Goal: Task Accomplishment & Management: Use online tool/utility

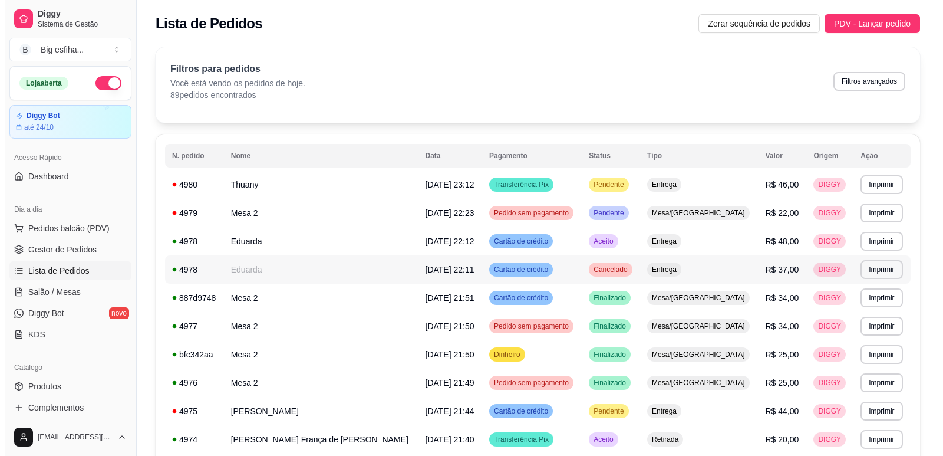
scroll to position [6, 0]
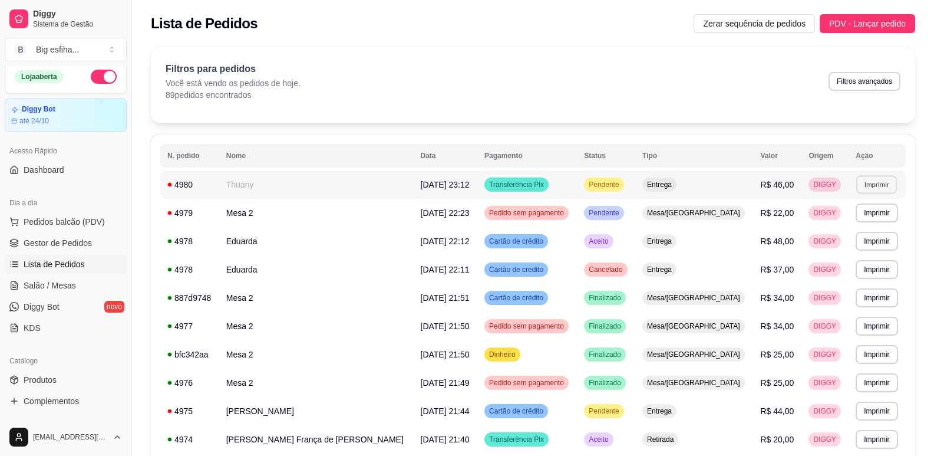
click at [875, 184] on button "Imprimir" at bounding box center [876, 184] width 41 height 18
click at [879, 226] on button "IMPRESSORA" at bounding box center [848, 225] width 83 height 18
click at [28, 292] on link "Salão / Mesas" at bounding box center [66, 285] width 122 height 19
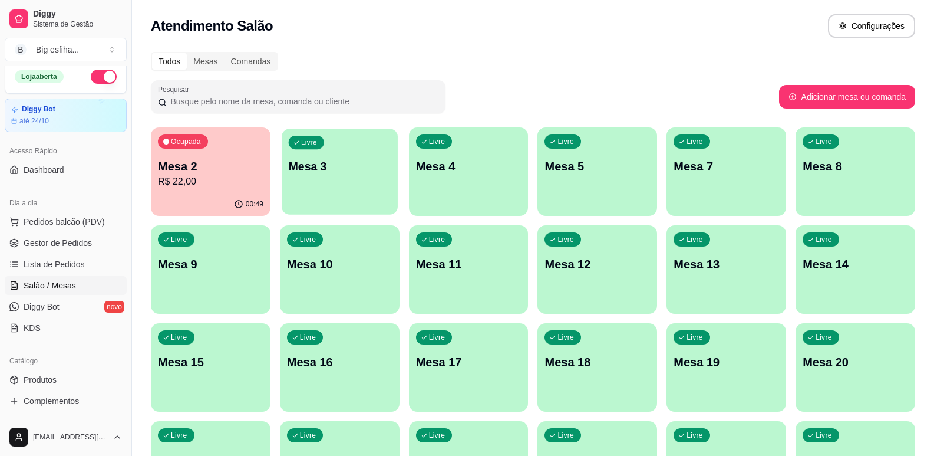
click at [298, 206] on div "button" at bounding box center [340, 207] width 116 height 14
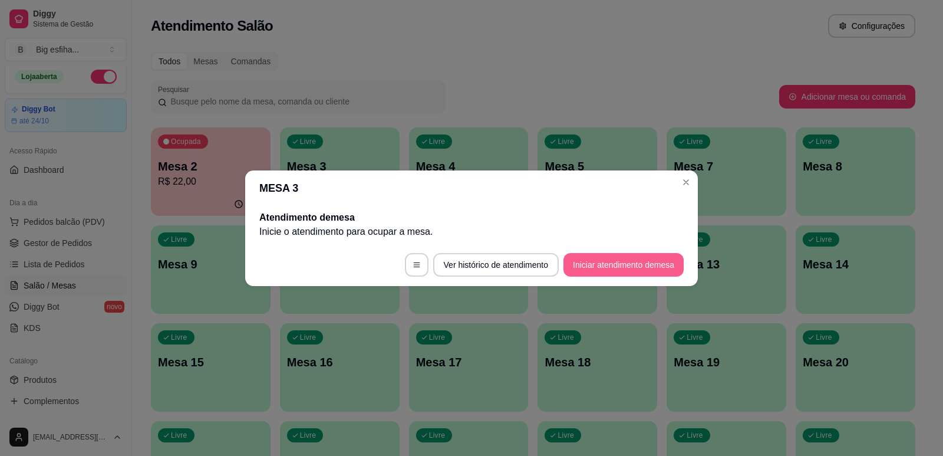
click at [605, 276] on button "Iniciar atendimento de mesa" at bounding box center [624, 265] width 120 height 24
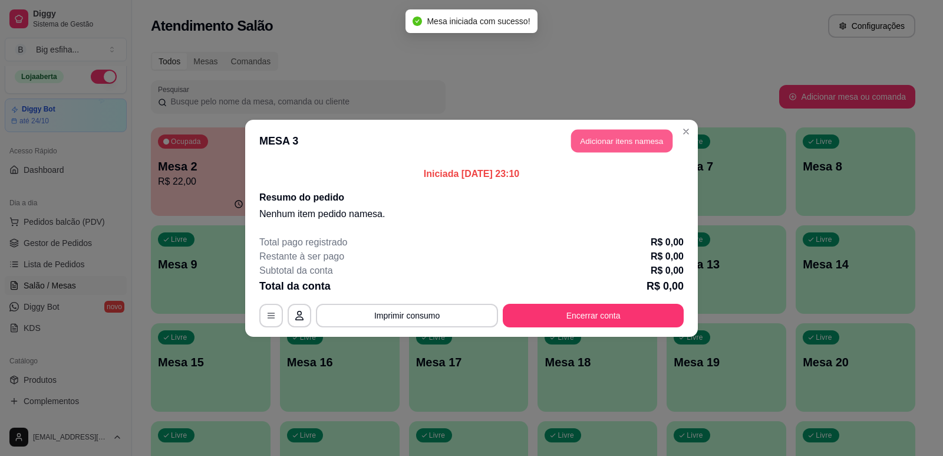
click at [617, 141] on button "Adicionar itens na mesa" at bounding box center [621, 140] width 101 height 23
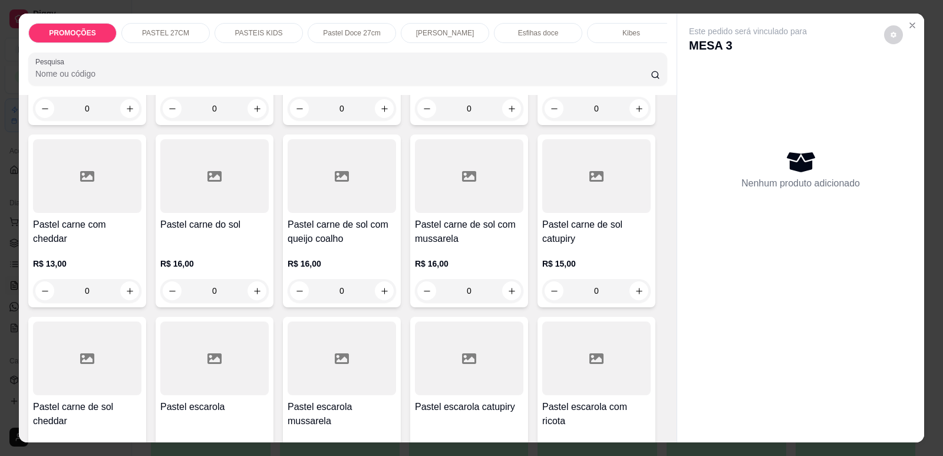
scroll to position [1002, 0]
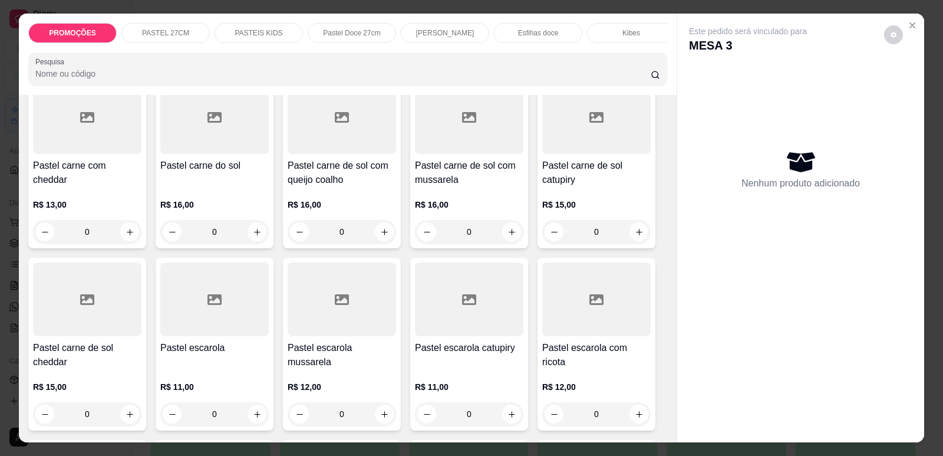
click at [343, 153] on div "Pastel carne de sol com queijo coalho R$ 16,00 0" at bounding box center [342, 161] width 118 height 173
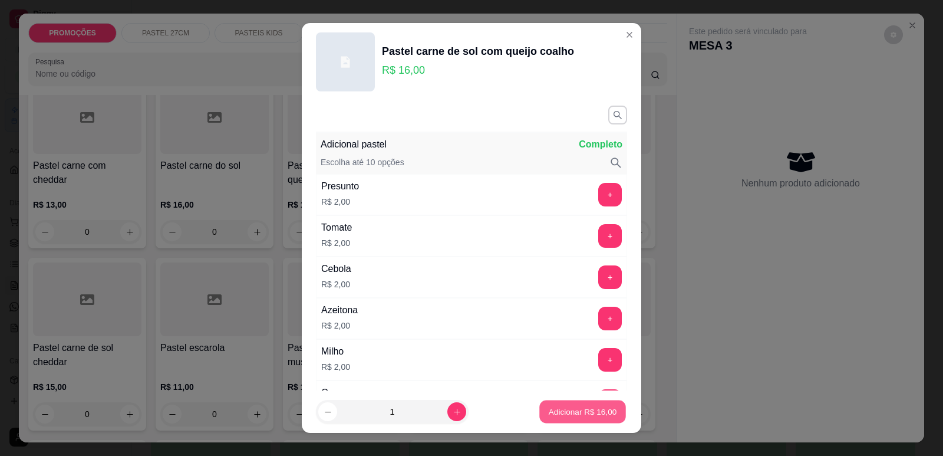
click at [586, 414] on p "Adicionar R$ 16,00" at bounding box center [583, 411] width 68 height 11
type input "1"
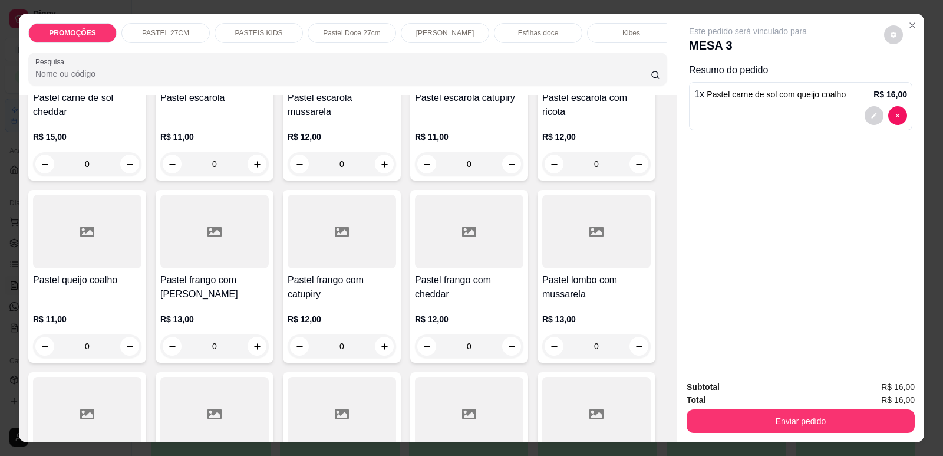
scroll to position [1356, 0]
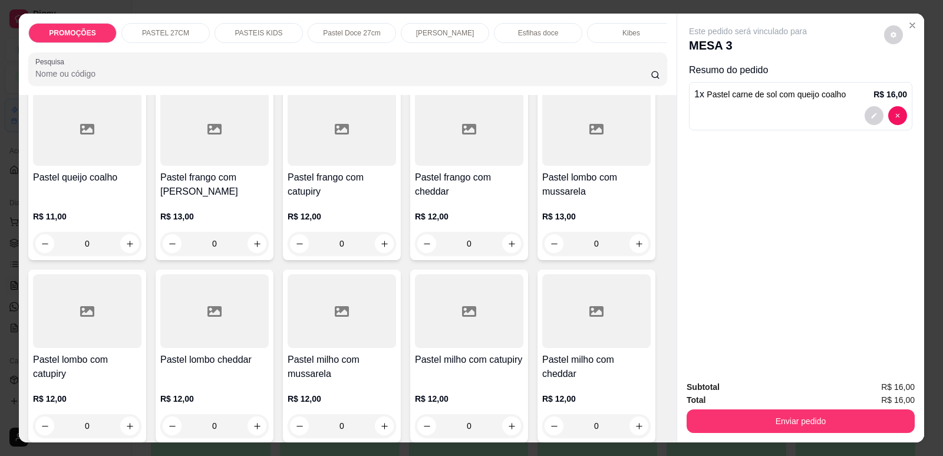
click at [144, 182] on div "Pastel carne R$ 12,00 0 Pastel mussarela R$ 11,00 0 Pastel calabresa R$ 11,00 0…" at bounding box center [347, 96] width 639 height 2149
click at [213, 186] on h4 "Pastel frango com [PERSON_NAME]" at bounding box center [214, 184] width 108 height 28
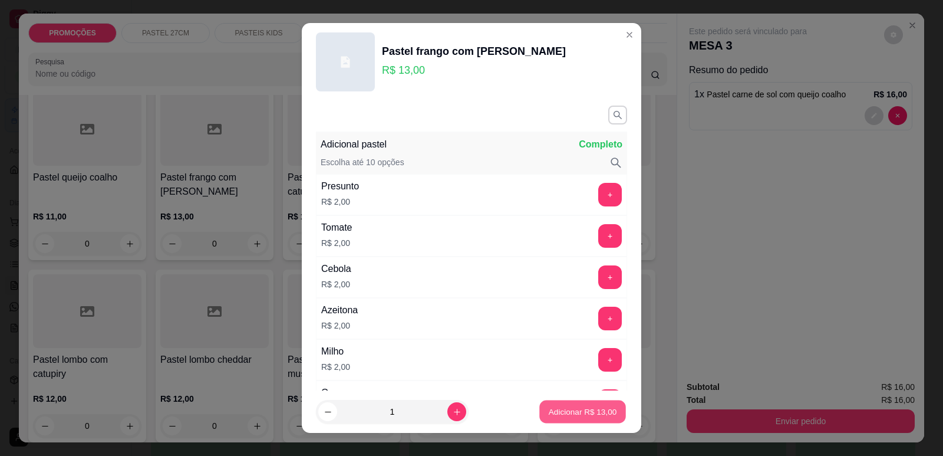
click at [593, 403] on button "Adicionar R$ 13,00" at bounding box center [582, 411] width 87 height 23
type input "1"
click at [792, 419] on button "Enviar pedido" at bounding box center [801, 421] width 228 height 24
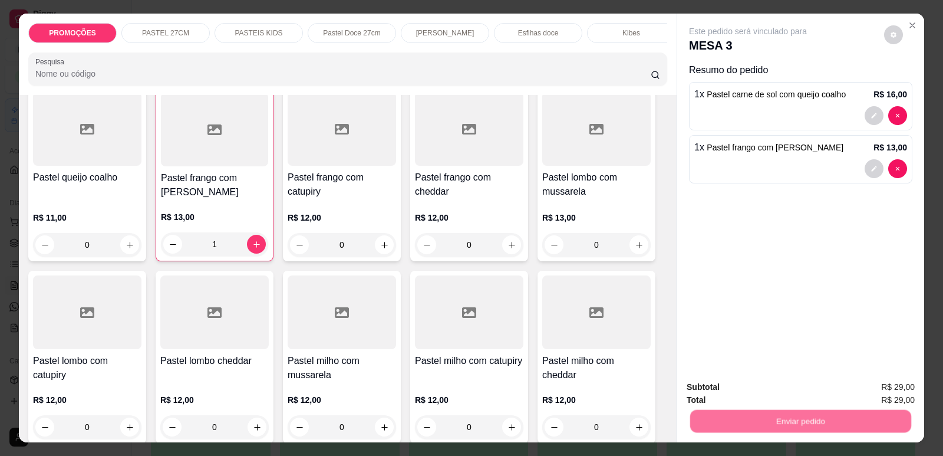
click at [879, 394] on button "Enviar pedido" at bounding box center [884, 392] width 67 height 22
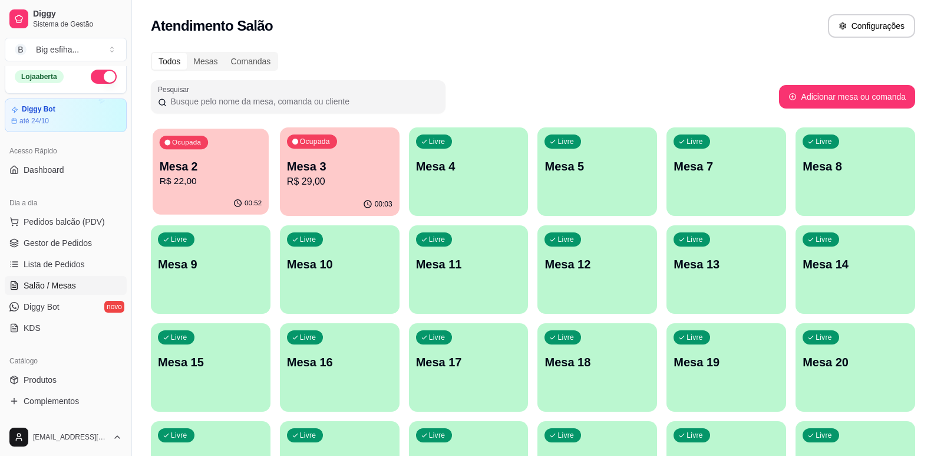
click at [225, 190] on div "Ocupada Mesa 2 R$ 22,00" at bounding box center [211, 160] width 116 height 64
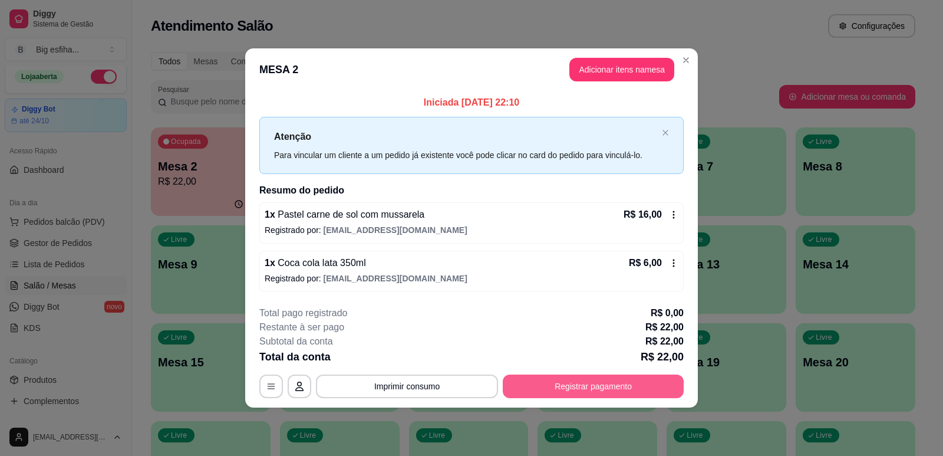
click at [631, 388] on button "Registrar pagamento" at bounding box center [593, 386] width 181 height 24
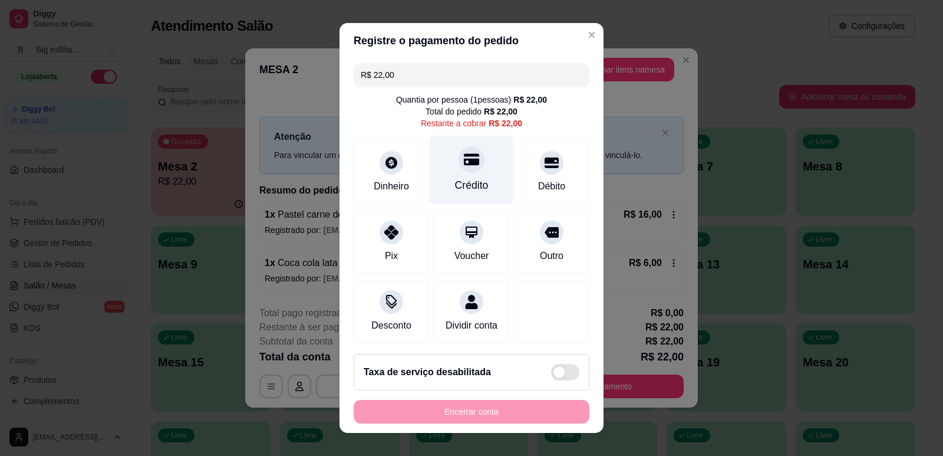
click at [469, 183] on div "Crédito" at bounding box center [472, 184] width 34 height 15
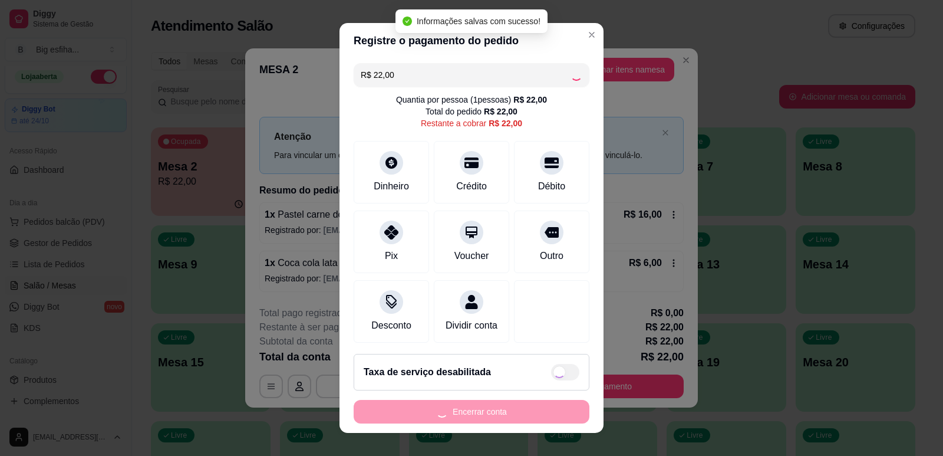
click at [501, 422] on div "Encerrar conta" at bounding box center [472, 412] width 236 height 24
type input "R$ 0,00"
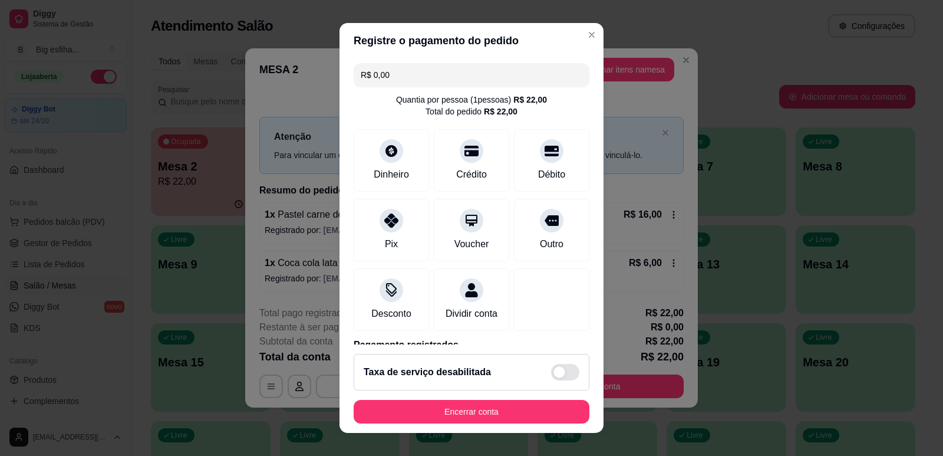
scroll to position [66, 0]
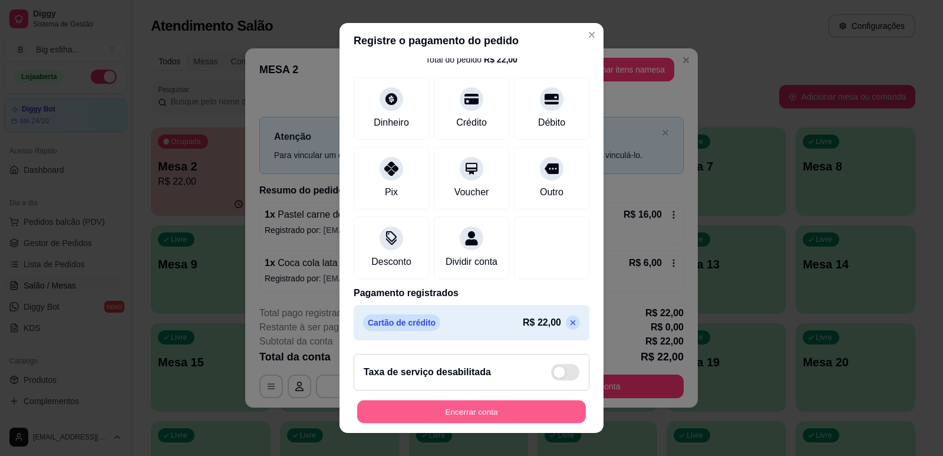
click at [493, 413] on button "Encerrar conta" at bounding box center [471, 411] width 229 height 23
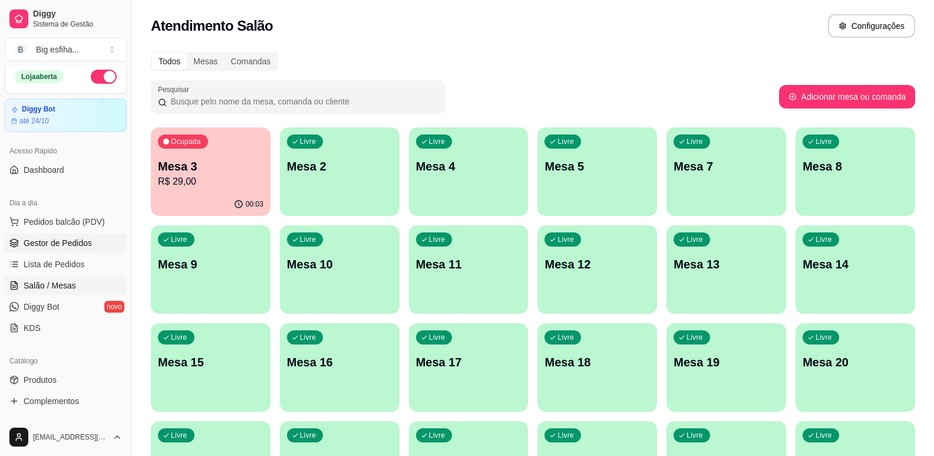
click at [74, 242] on span "Gestor de Pedidos" at bounding box center [58, 243] width 68 height 12
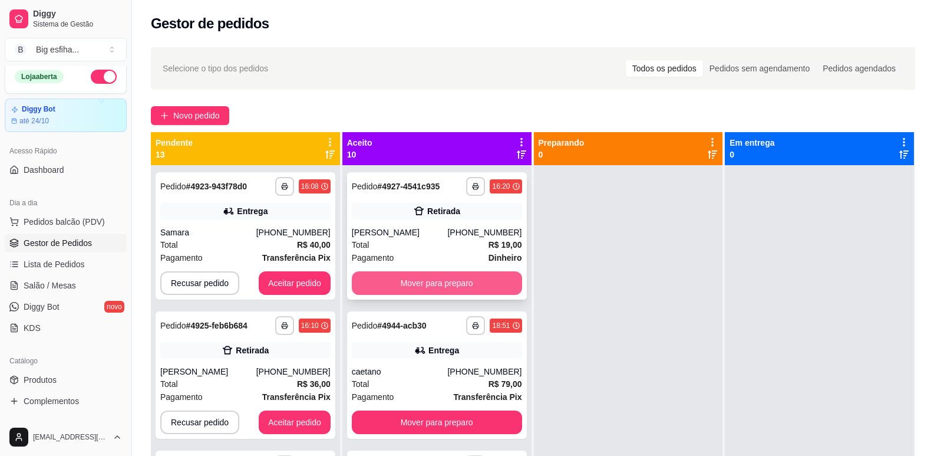
click at [433, 281] on button "Mover para preparo" at bounding box center [437, 283] width 170 height 24
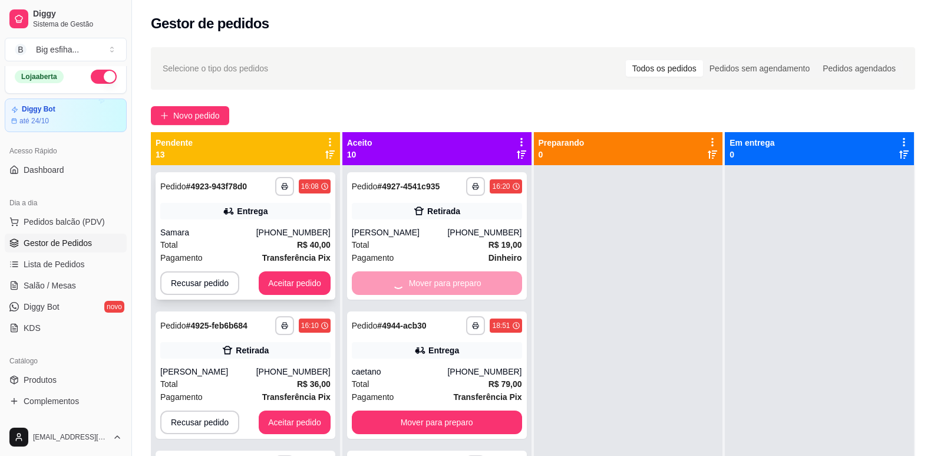
click at [292, 287] on button "Aceitar pedido" at bounding box center [295, 283] width 72 height 24
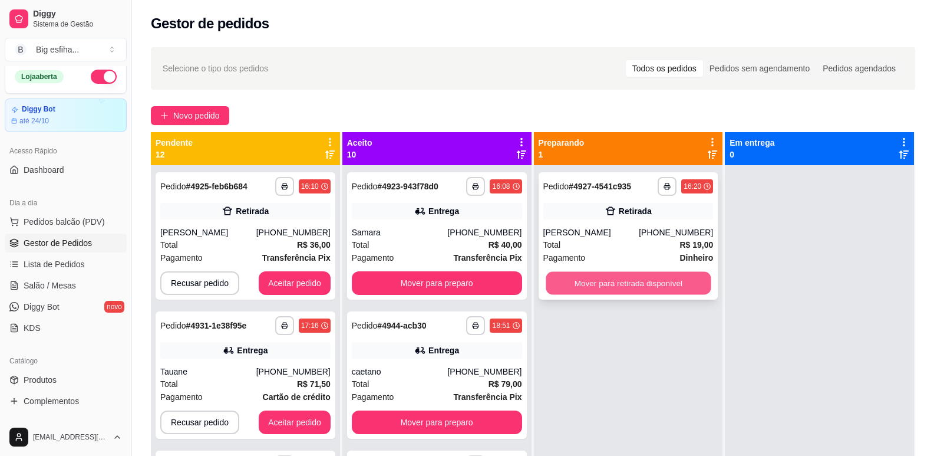
click at [612, 285] on button "Mover para retirada disponível" at bounding box center [628, 283] width 165 height 23
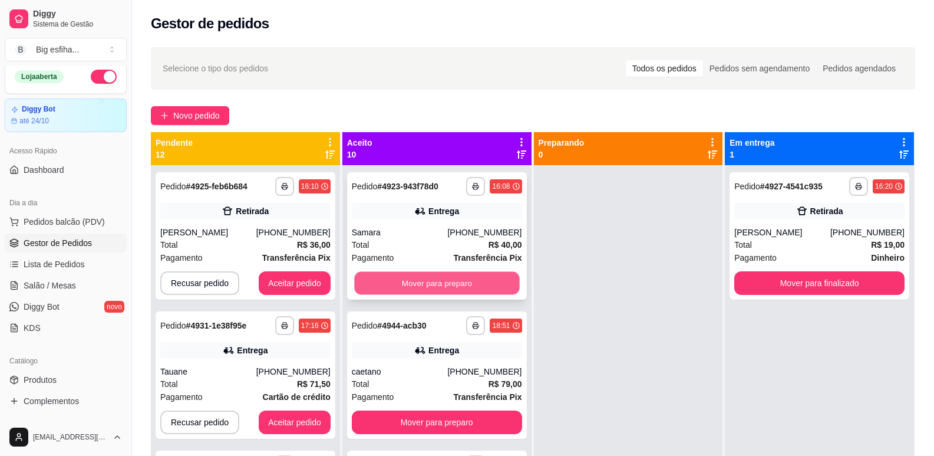
click at [480, 284] on button "Mover para preparo" at bounding box center [436, 283] width 165 height 23
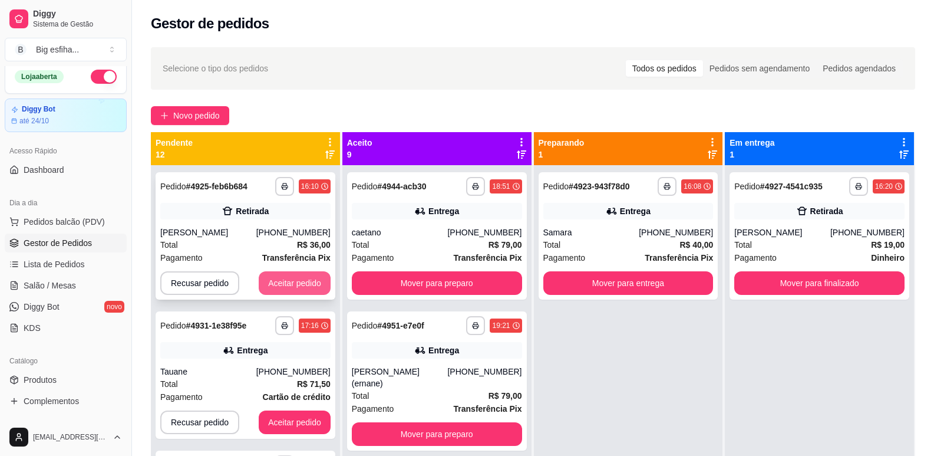
click at [298, 284] on button "Aceitar pedido" at bounding box center [295, 283] width 72 height 24
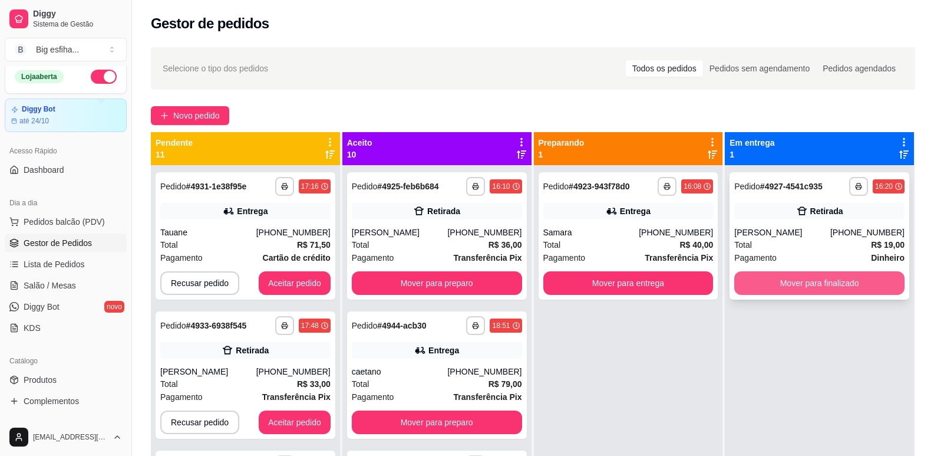
click at [766, 288] on button "Mover para finalizado" at bounding box center [819, 283] width 170 height 24
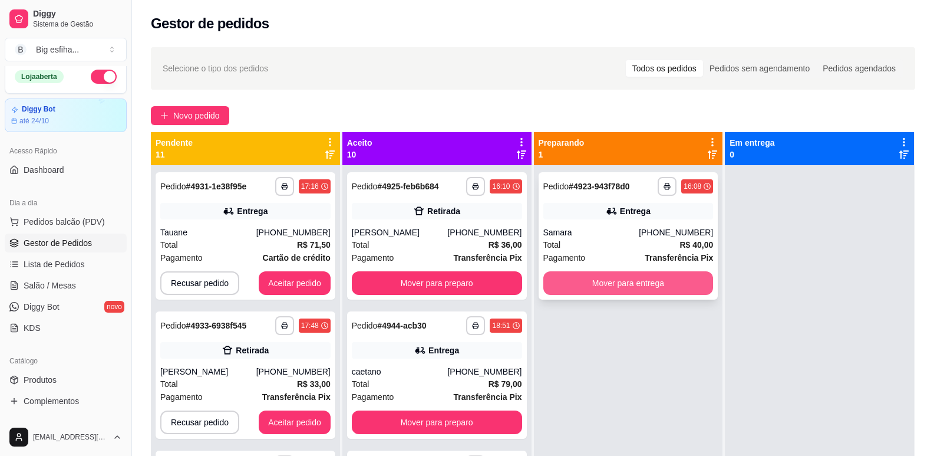
click at [663, 285] on button "Mover para entrega" at bounding box center [628, 283] width 170 height 24
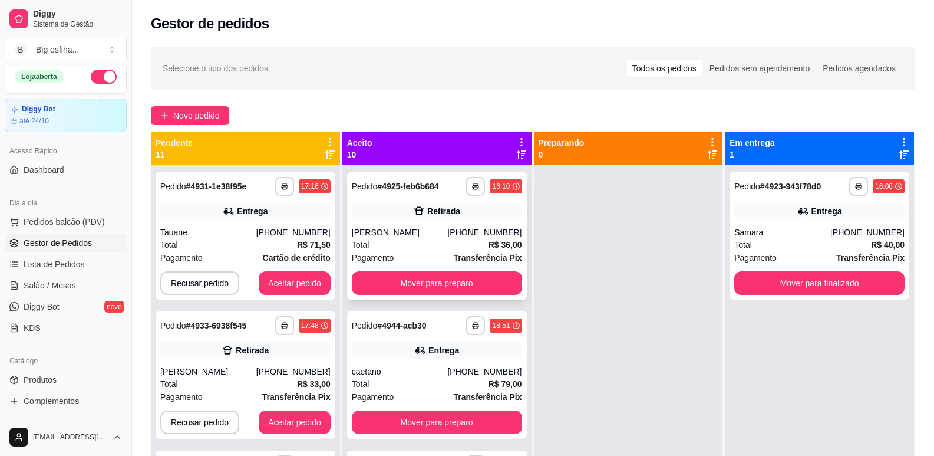
click at [427, 263] on div "Pagamento Transferência Pix" at bounding box center [437, 257] width 170 height 13
click at [830, 288] on button "Mover para finalizado" at bounding box center [819, 283] width 170 height 24
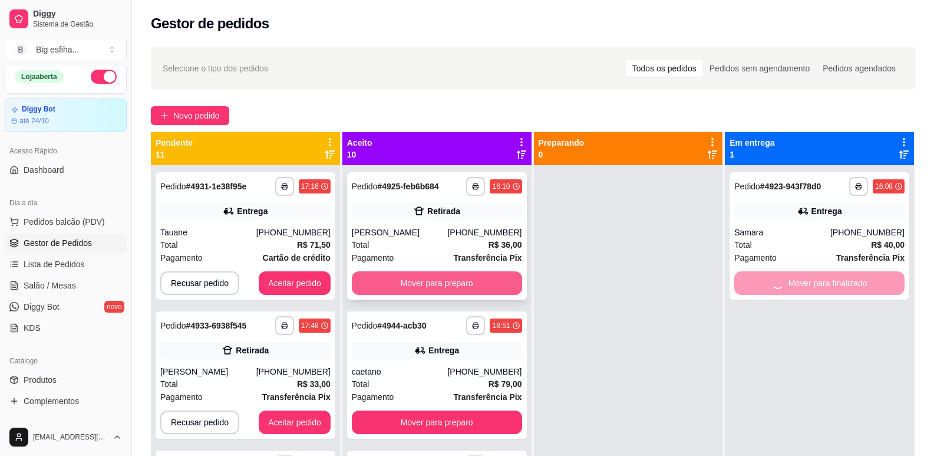
click at [421, 282] on button "Mover para preparo" at bounding box center [437, 283] width 170 height 24
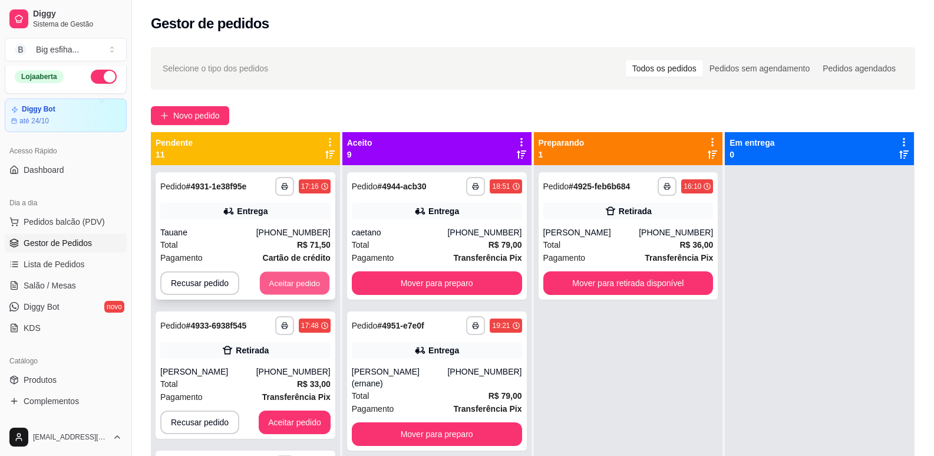
click at [297, 285] on button "Aceitar pedido" at bounding box center [295, 283] width 70 height 23
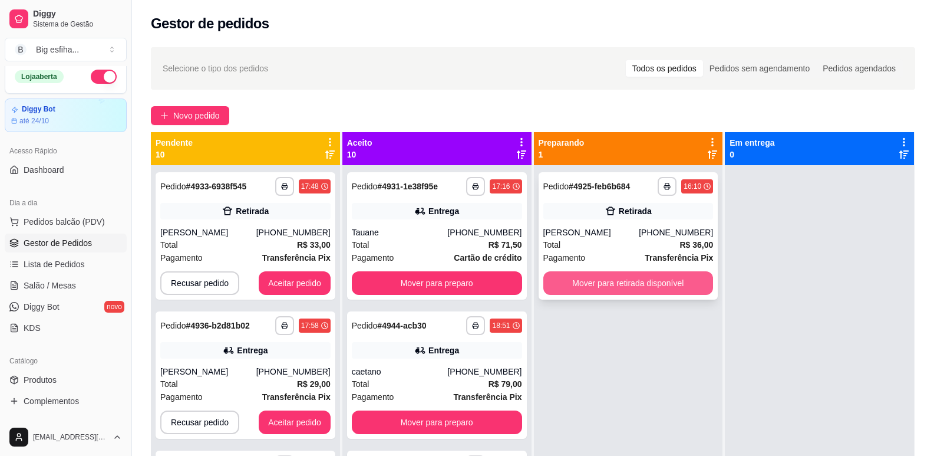
click at [639, 288] on button "Mover para retirada disponível" at bounding box center [628, 283] width 170 height 24
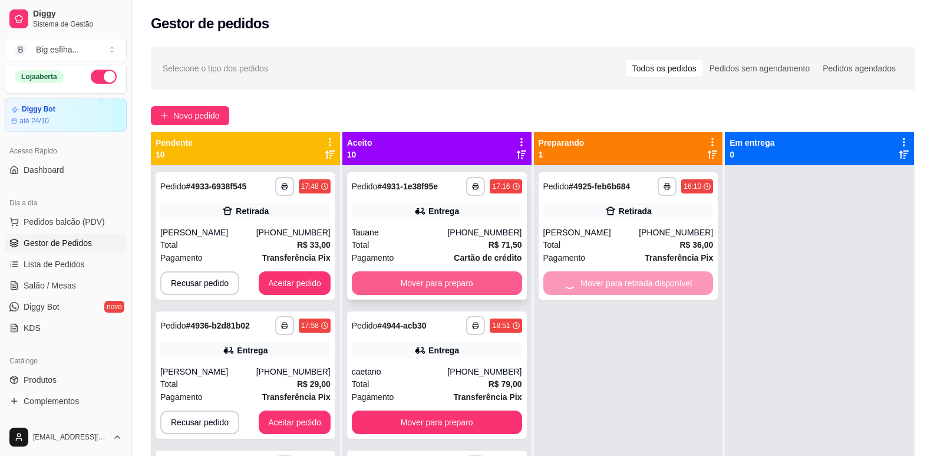
click at [455, 278] on button "Mover para preparo" at bounding box center [437, 283] width 170 height 24
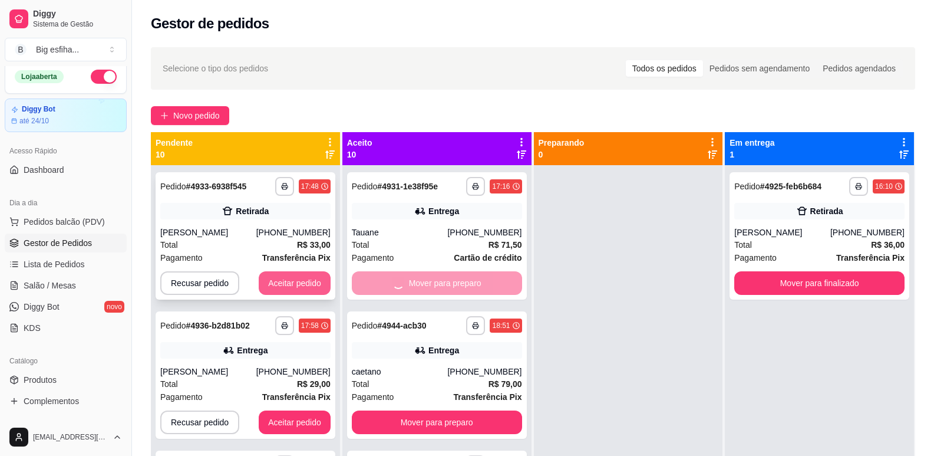
click at [241, 278] on div "Recusar pedido Aceitar pedido" at bounding box center [245, 283] width 170 height 24
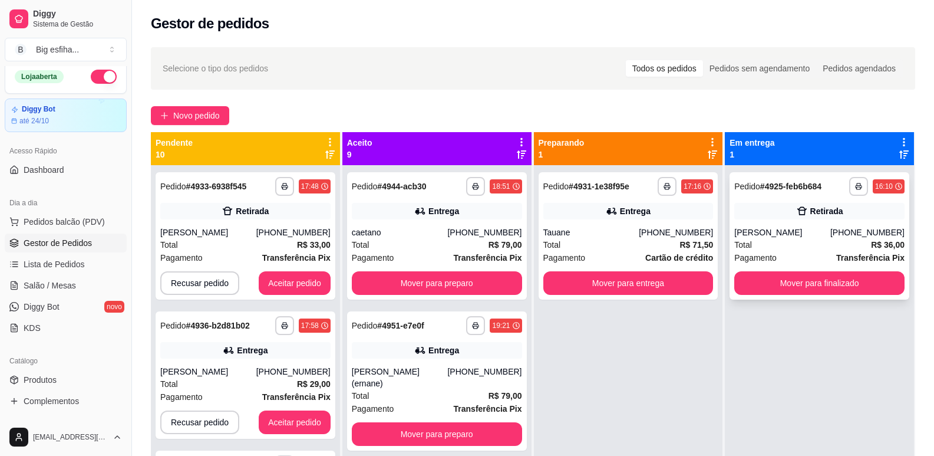
click at [787, 268] on div "**********" at bounding box center [820, 235] width 180 height 127
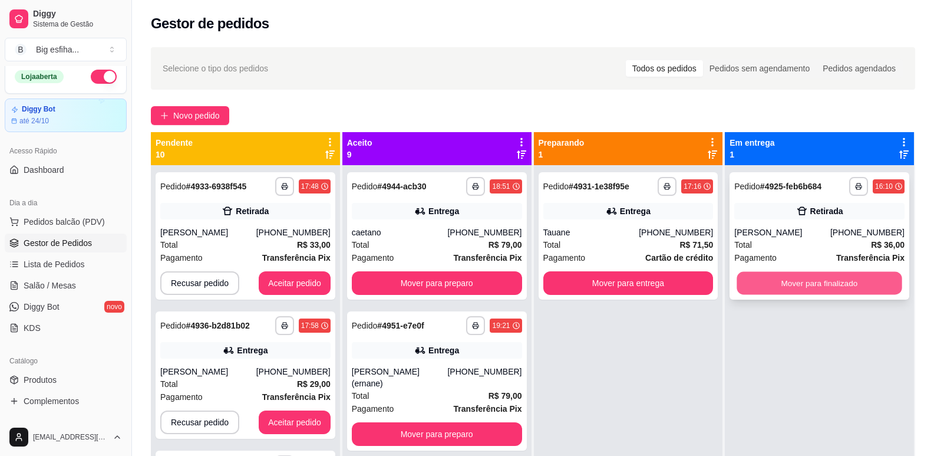
click at [809, 280] on button "Mover para finalizado" at bounding box center [819, 283] width 165 height 23
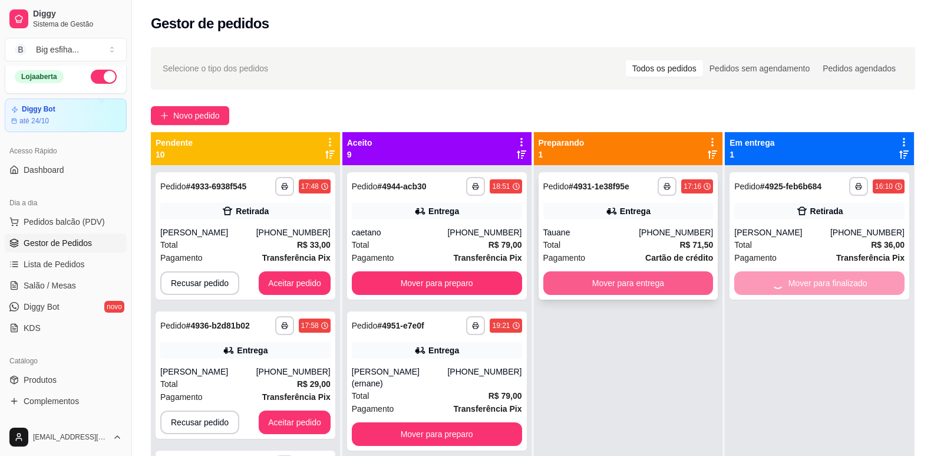
click at [648, 279] on button "Mover para entrega" at bounding box center [628, 283] width 170 height 24
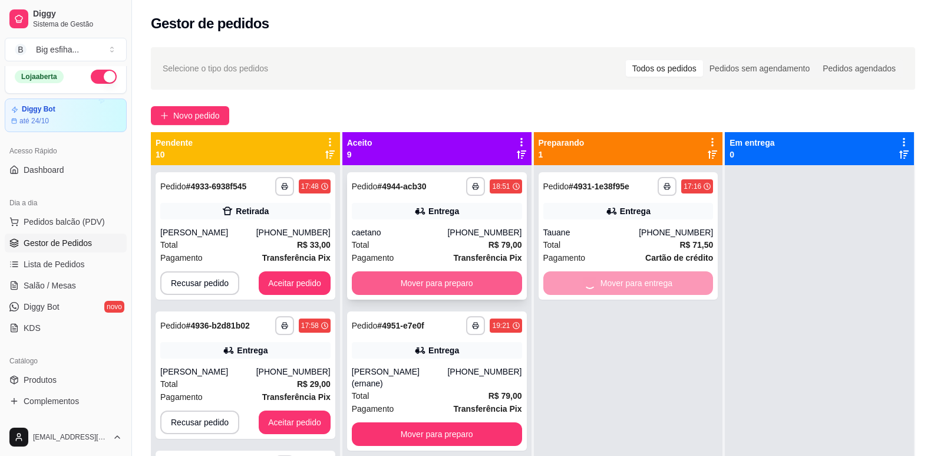
click at [444, 281] on button "Mover para preparo" at bounding box center [437, 283] width 170 height 24
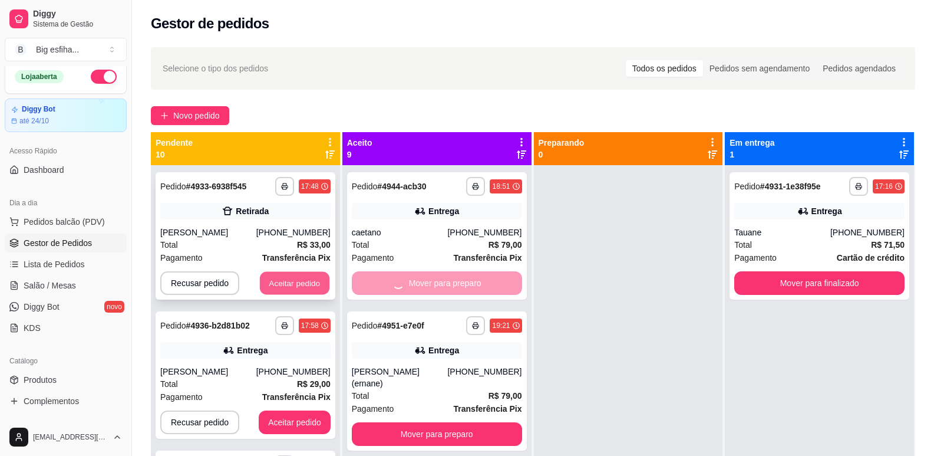
click at [298, 282] on button "Aceitar pedido" at bounding box center [295, 283] width 70 height 23
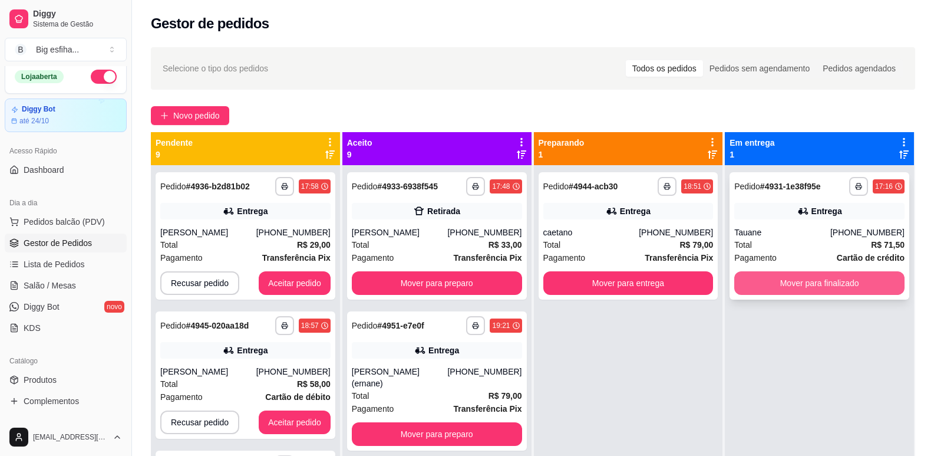
click at [775, 286] on button "Mover para finalizado" at bounding box center [819, 283] width 170 height 24
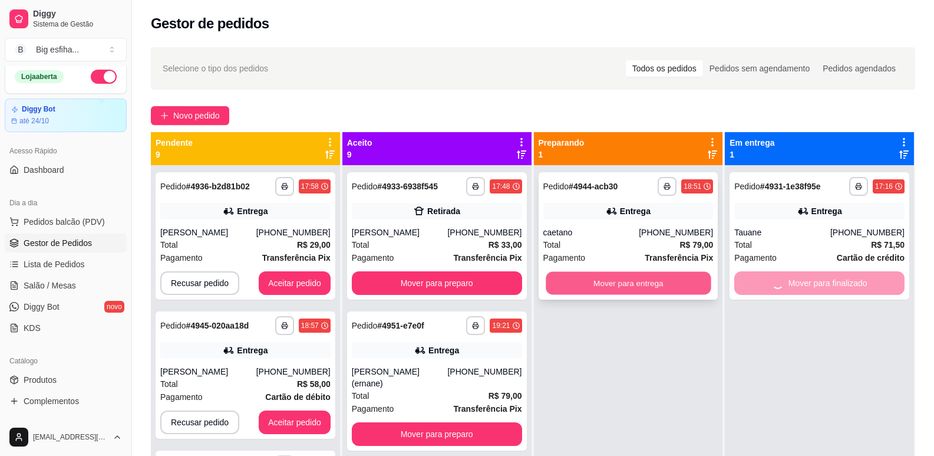
click at [660, 276] on button "Mover para entrega" at bounding box center [628, 283] width 165 height 23
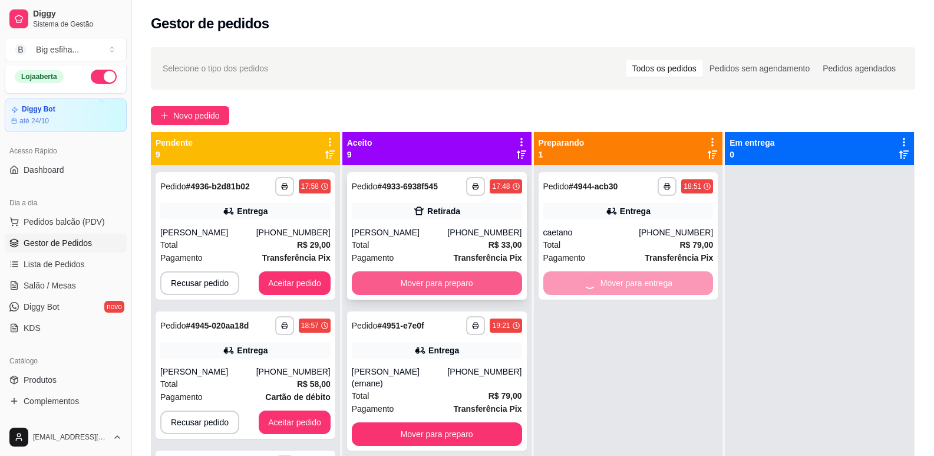
click at [486, 286] on button "Mover para preparo" at bounding box center [437, 283] width 170 height 24
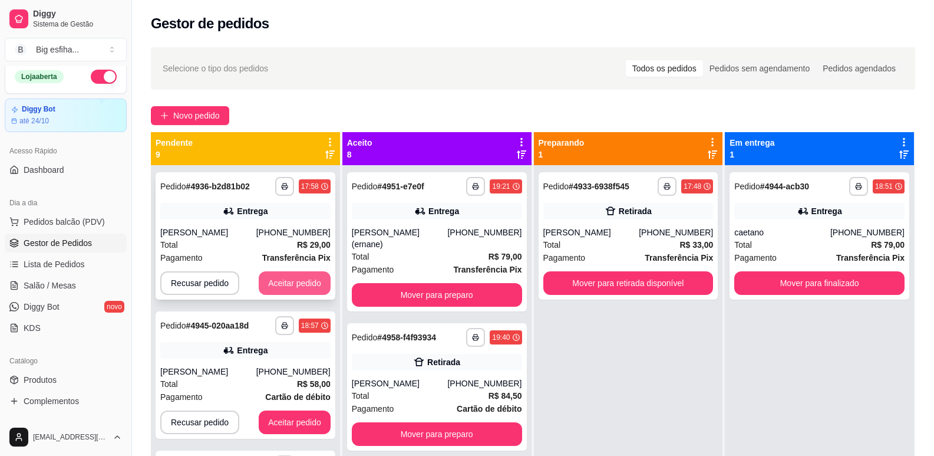
click at [264, 282] on button "Aceitar pedido" at bounding box center [295, 283] width 72 height 24
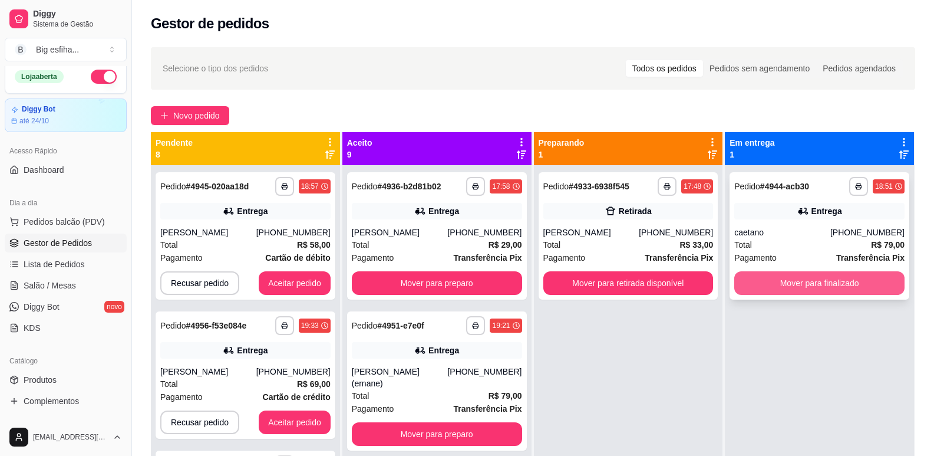
click at [783, 288] on button "Mover para finalizado" at bounding box center [819, 283] width 170 height 24
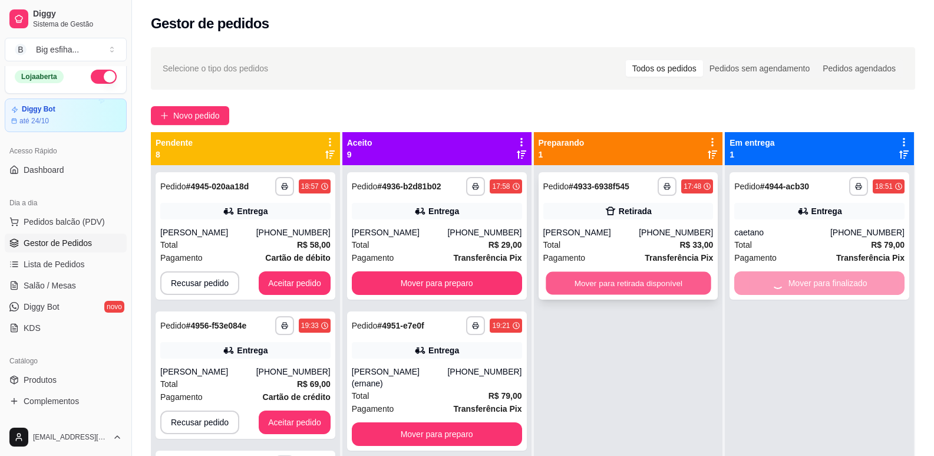
click at [674, 281] on button "Mover para retirada disponível" at bounding box center [628, 283] width 165 height 23
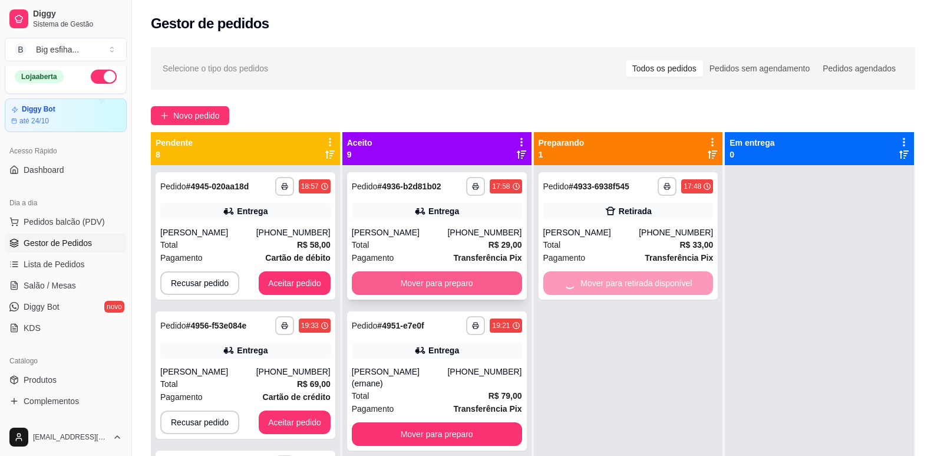
click at [478, 271] on div "**********" at bounding box center [437, 235] width 180 height 127
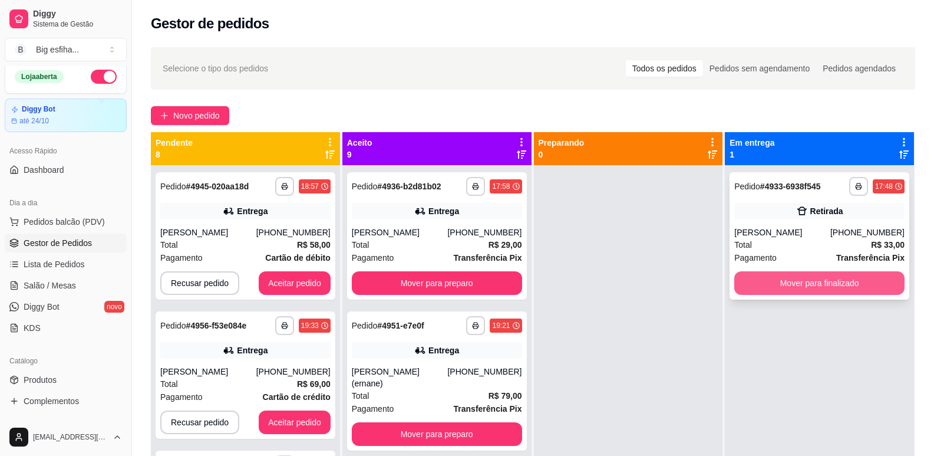
click at [805, 282] on button "Mover para finalizado" at bounding box center [819, 283] width 170 height 24
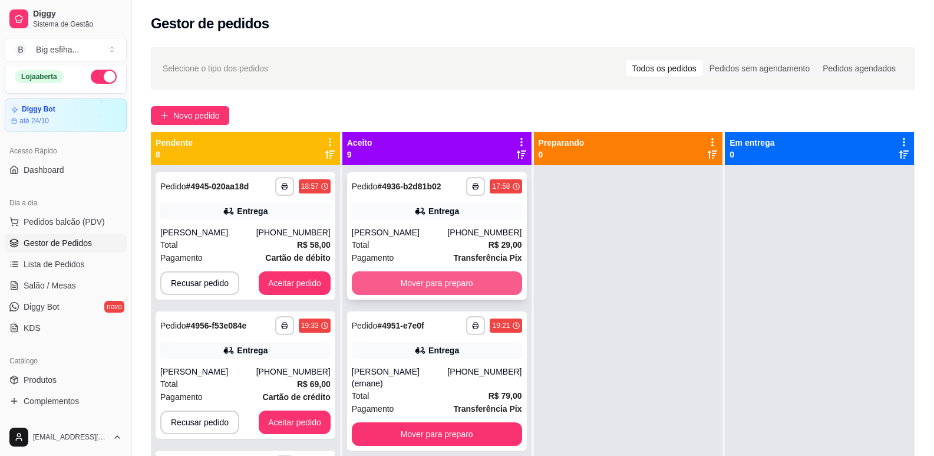
click at [427, 282] on button "Mover para preparo" at bounding box center [437, 283] width 170 height 24
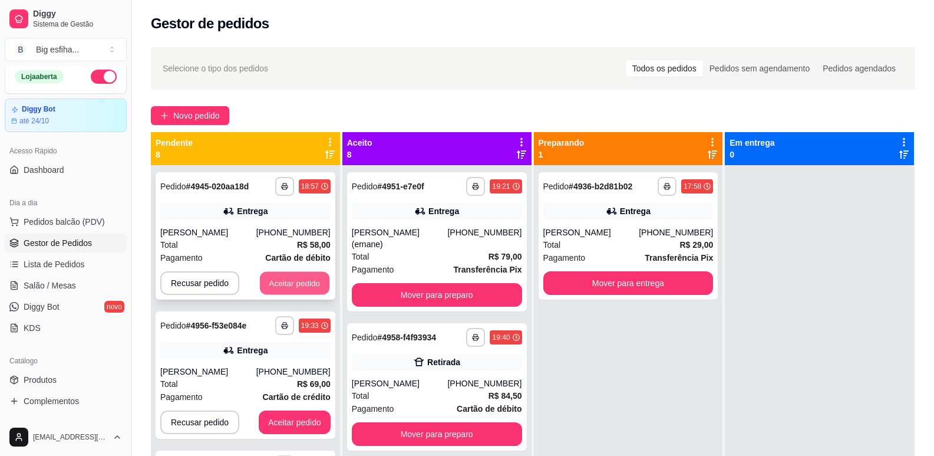
click at [273, 279] on button "Aceitar pedido" at bounding box center [295, 283] width 70 height 23
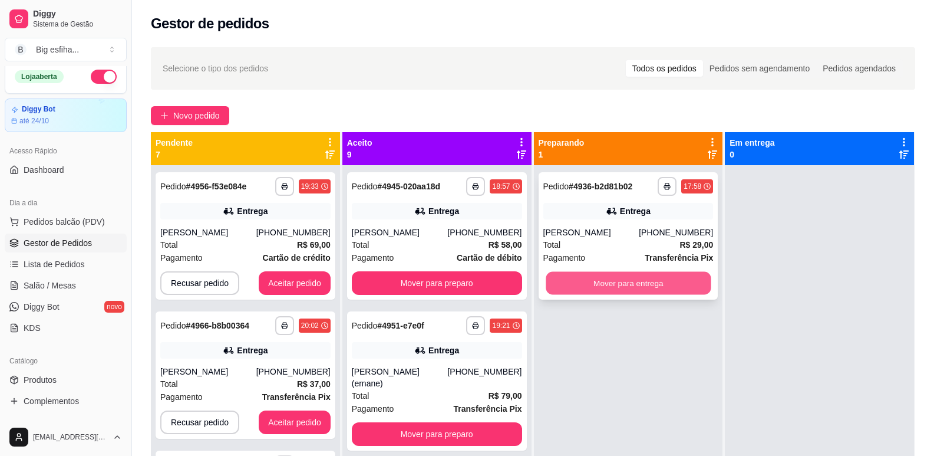
click at [548, 278] on button "Mover para entrega" at bounding box center [628, 283] width 165 height 23
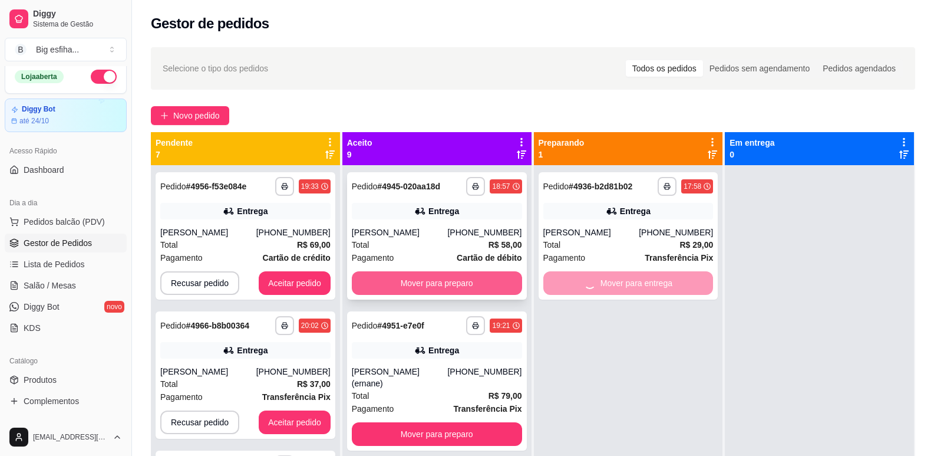
click at [417, 291] on button "Mover para preparo" at bounding box center [437, 283] width 170 height 24
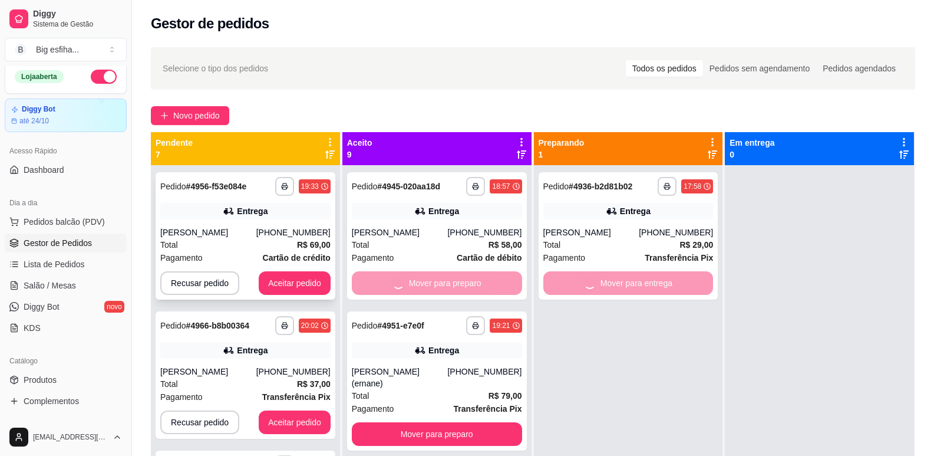
click at [304, 284] on button "Aceitar pedido" at bounding box center [295, 283] width 72 height 24
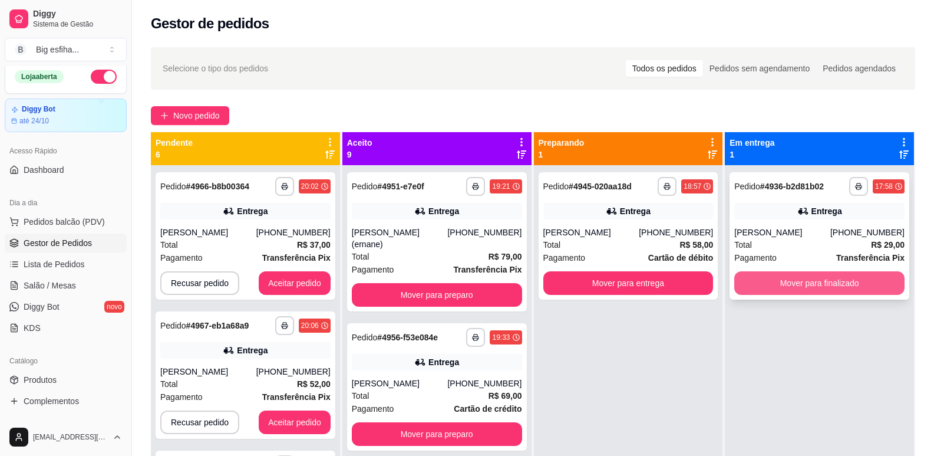
click at [791, 282] on button "Mover para finalizado" at bounding box center [819, 283] width 170 height 24
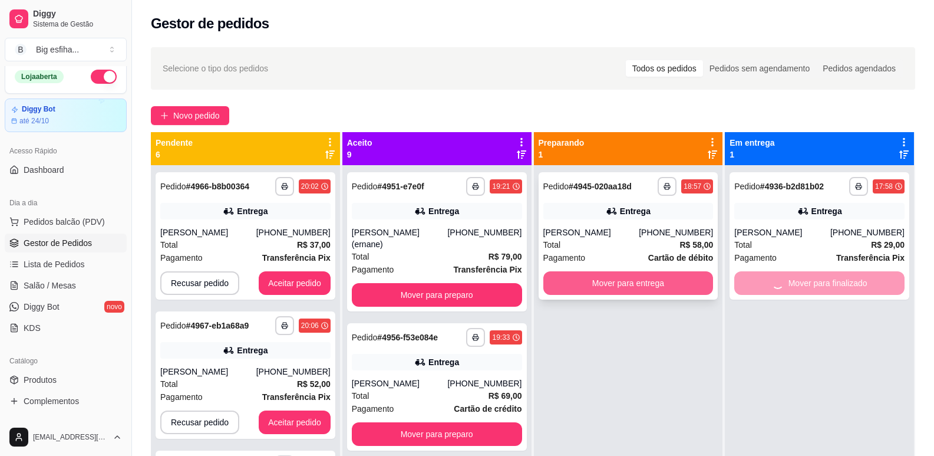
click at [667, 285] on button "Mover para entrega" at bounding box center [628, 283] width 170 height 24
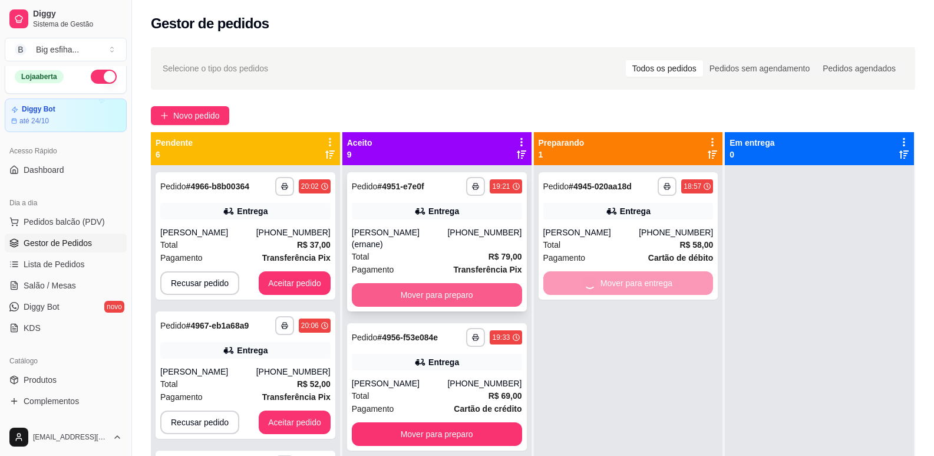
click at [449, 286] on button "Mover para preparo" at bounding box center [437, 295] width 170 height 24
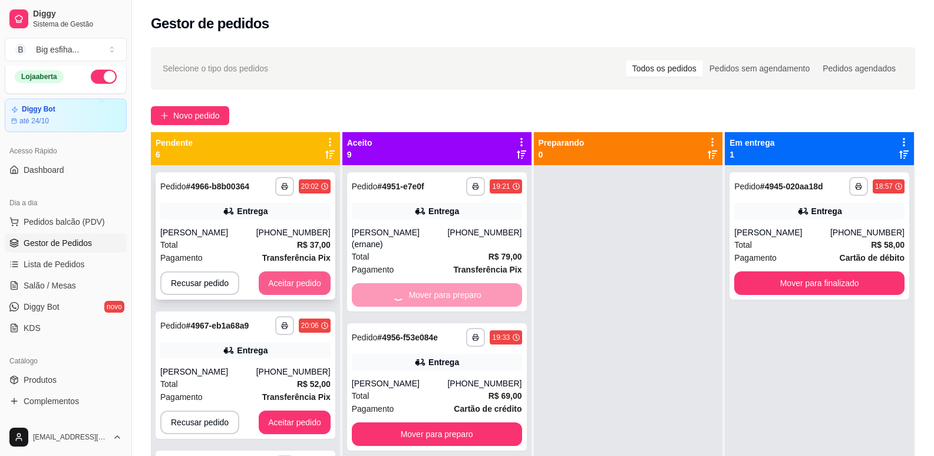
click at [281, 275] on button "Aceitar pedido" at bounding box center [295, 283] width 72 height 24
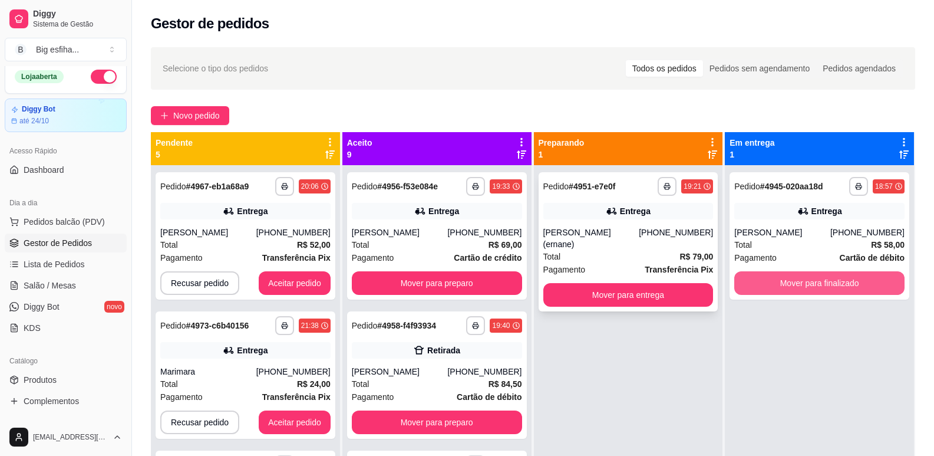
click at [775, 282] on button "Mover para finalizado" at bounding box center [819, 283] width 170 height 24
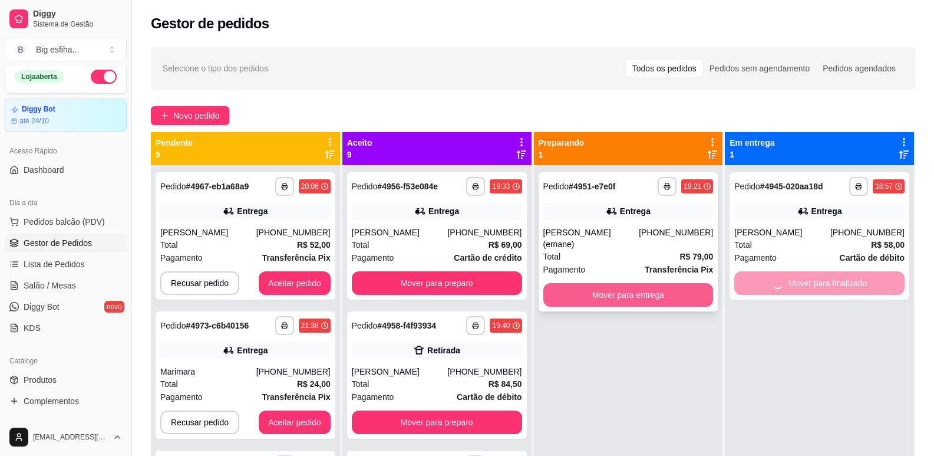
click at [647, 283] on button "Mover para entrega" at bounding box center [628, 295] width 170 height 24
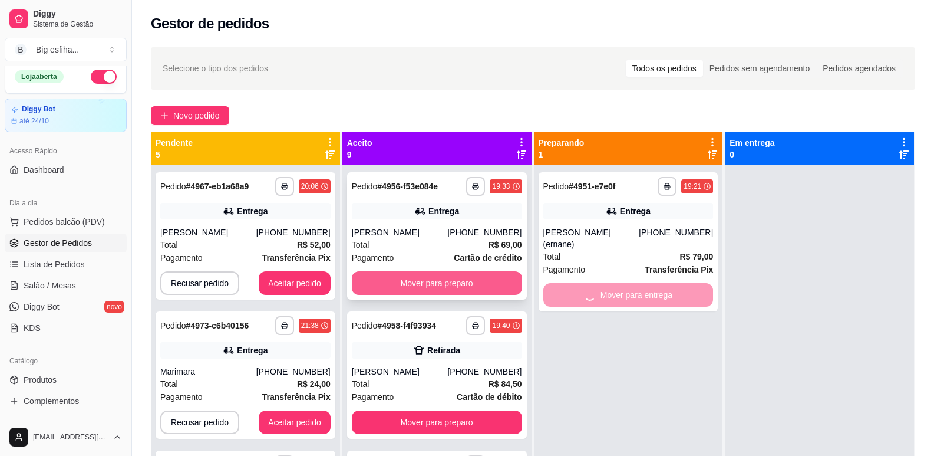
click at [452, 268] on div "**********" at bounding box center [437, 235] width 180 height 127
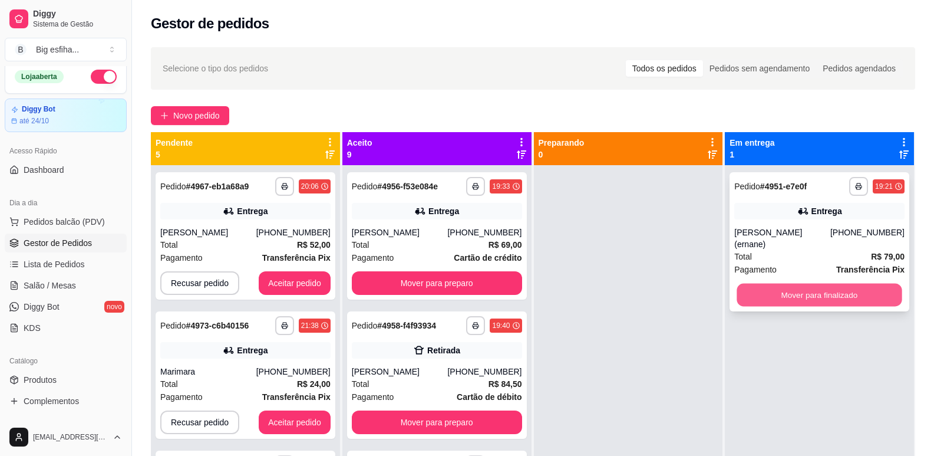
click at [779, 288] on button "Mover para finalizado" at bounding box center [819, 295] width 165 height 23
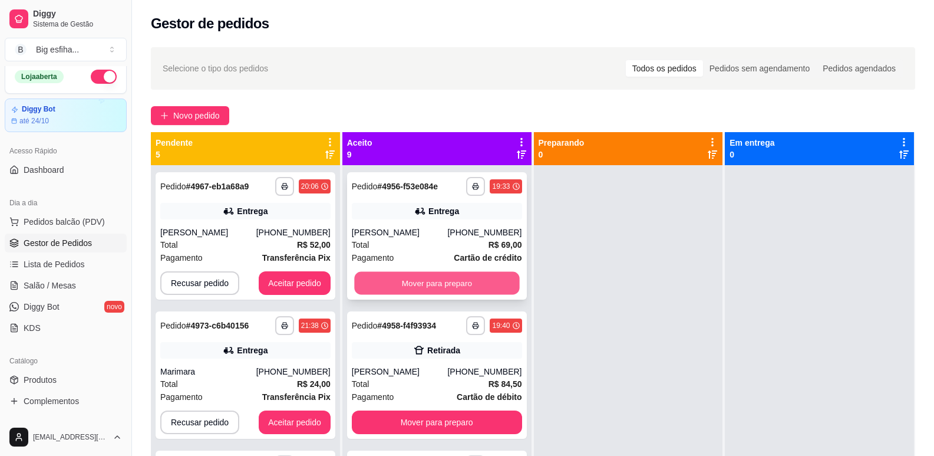
click at [472, 281] on button "Mover para preparo" at bounding box center [436, 283] width 165 height 23
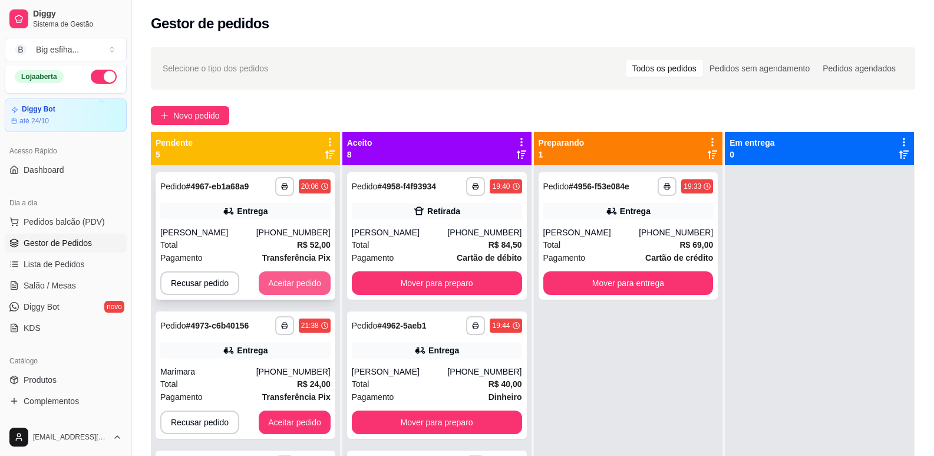
click at [313, 281] on button "Aceitar pedido" at bounding box center [295, 283] width 72 height 24
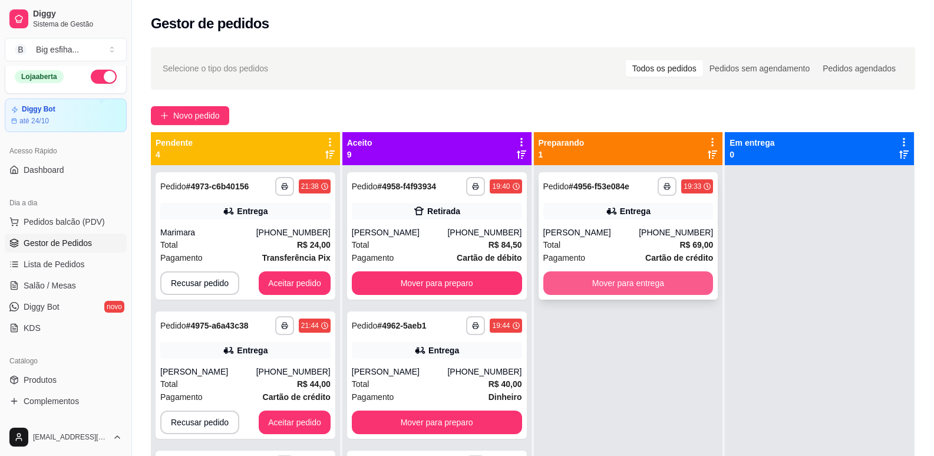
click at [604, 279] on button "Mover para entrega" at bounding box center [628, 283] width 170 height 24
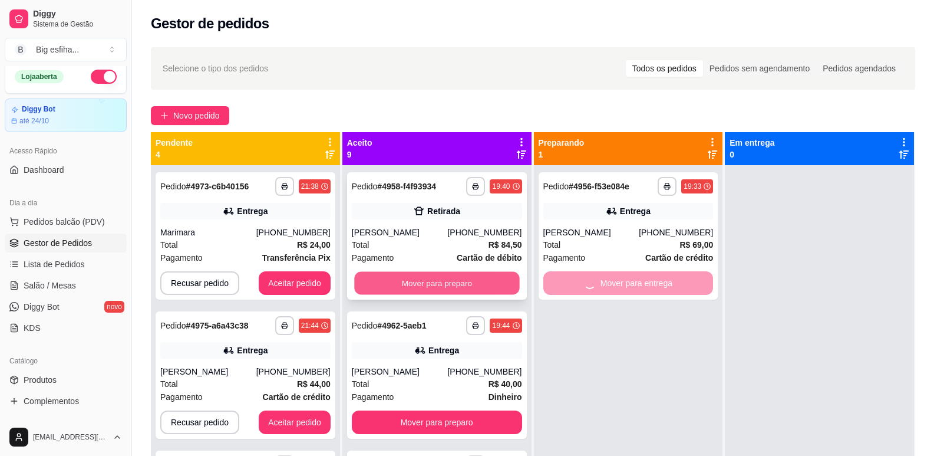
click at [470, 289] on button "Mover para preparo" at bounding box center [436, 283] width 165 height 23
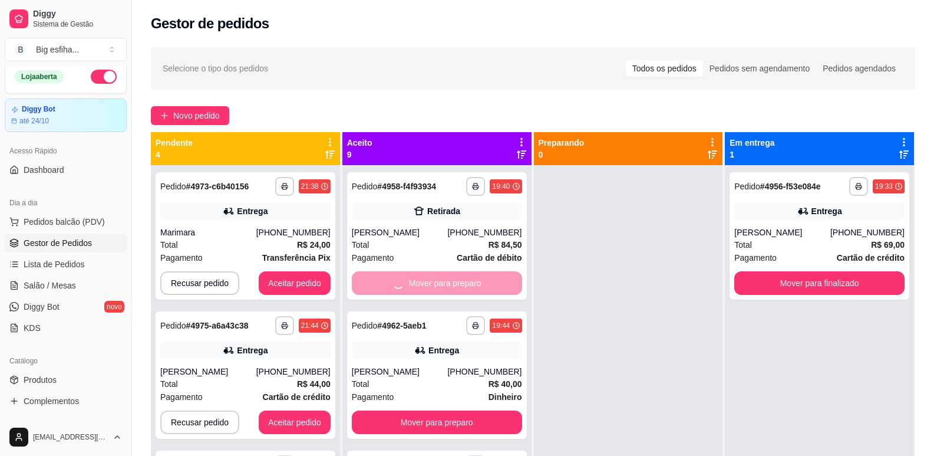
click at [327, 288] on div "**********" at bounding box center [245, 393] width 189 height 456
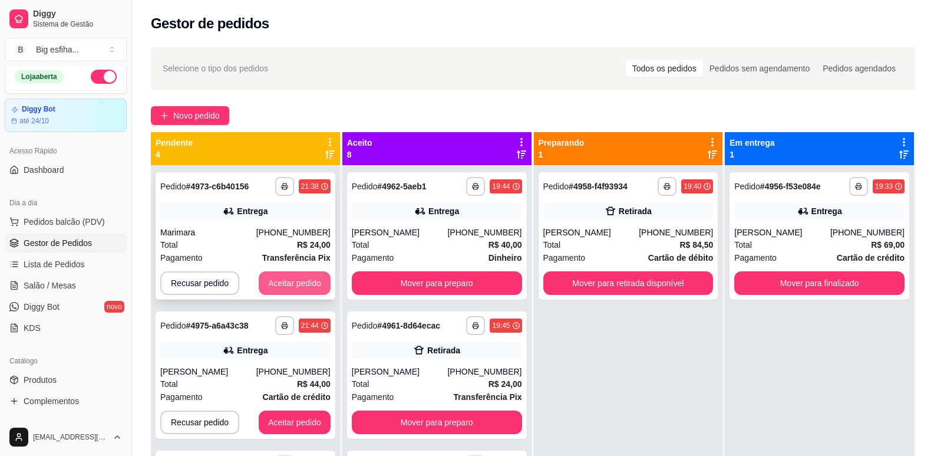
click at [294, 288] on button "Aceitar pedido" at bounding box center [295, 283] width 72 height 24
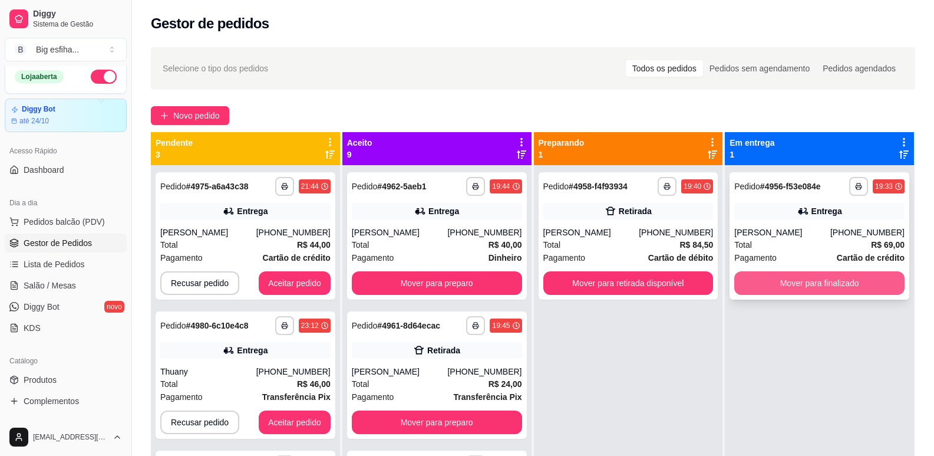
click at [793, 279] on button "Mover para finalizado" at bounding box center [819, 283] width 170 height 24
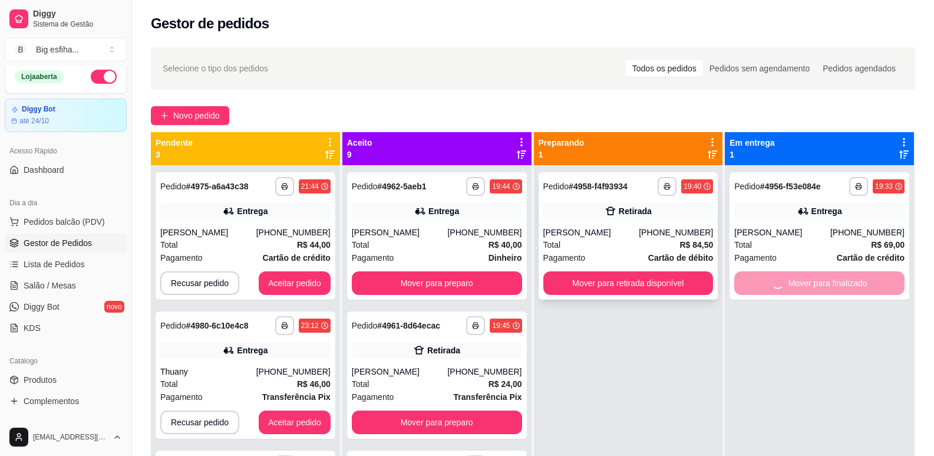
click at [622, 295] on div "**********" at bounding box center [629, 235] width 180 height 127
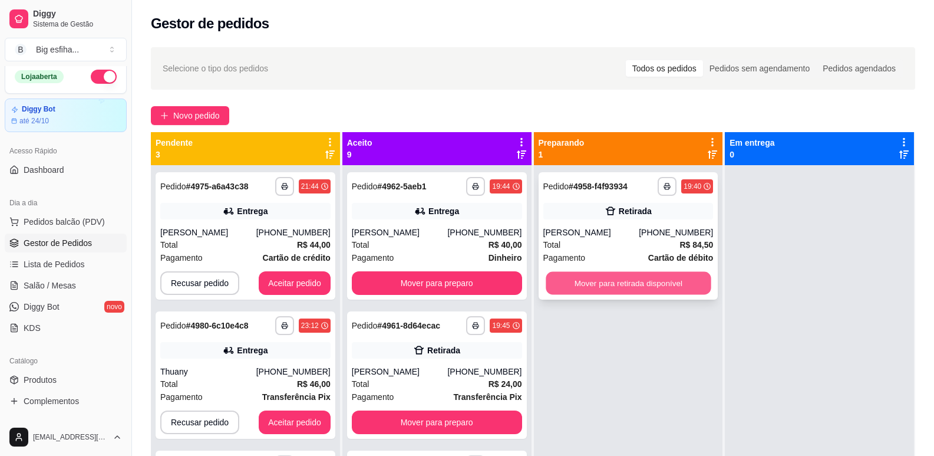
click at [618, 280] on button "Mover para retirada disponível" at bounding box center [628, 283] width 165 height 23
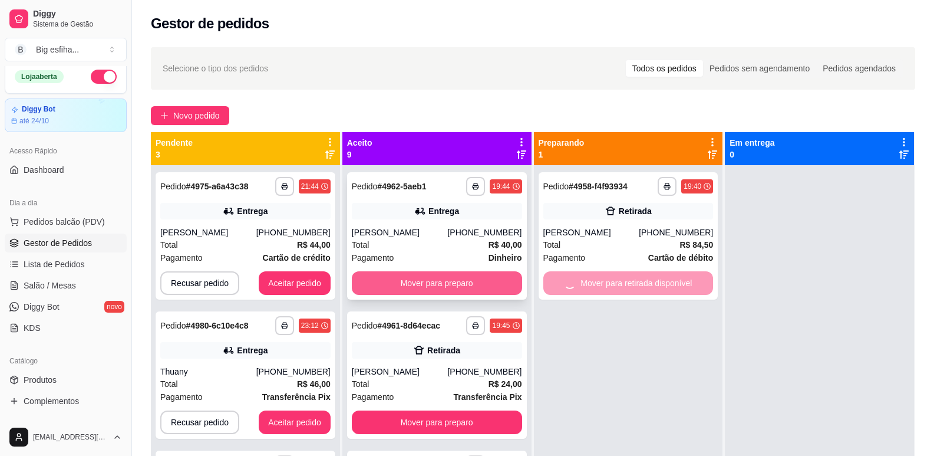
click at [505, 279] on button "Mover para preparo" at bounding box center [437, 283] width 170 height 24
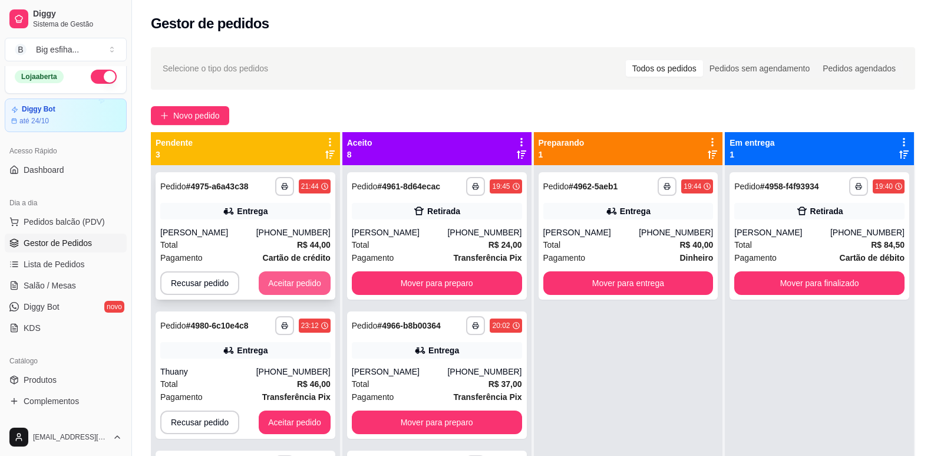
click at [316, 281] on button "Aceitar pedido" at bounding box center [295, 283] width 72 height 24
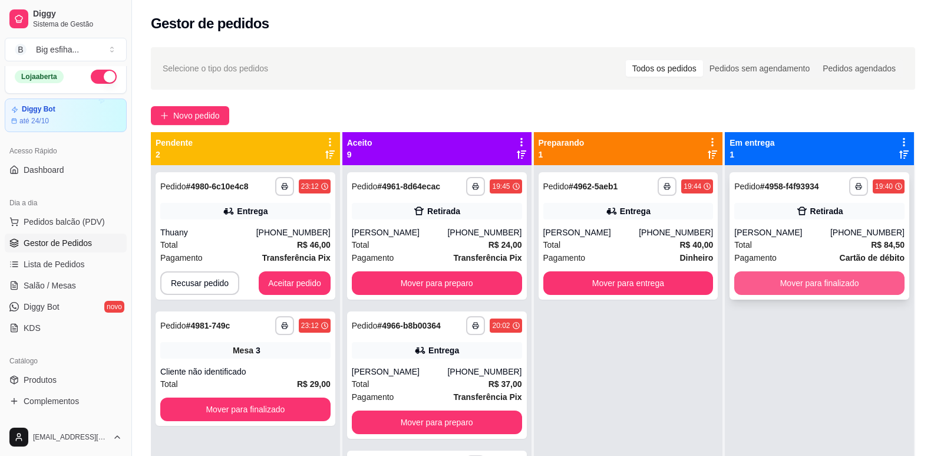
click at [787, 277] on button "Mover para finalizado" at bounding box center [819, 283] width 170 height 24
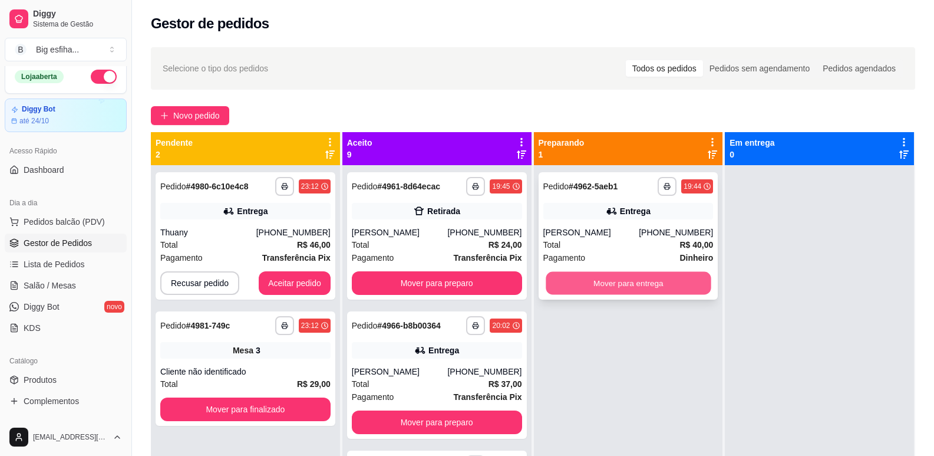
click at [650, 285] on button "Mover para entrega" at bounding box center [628, 283] width 165 height 23
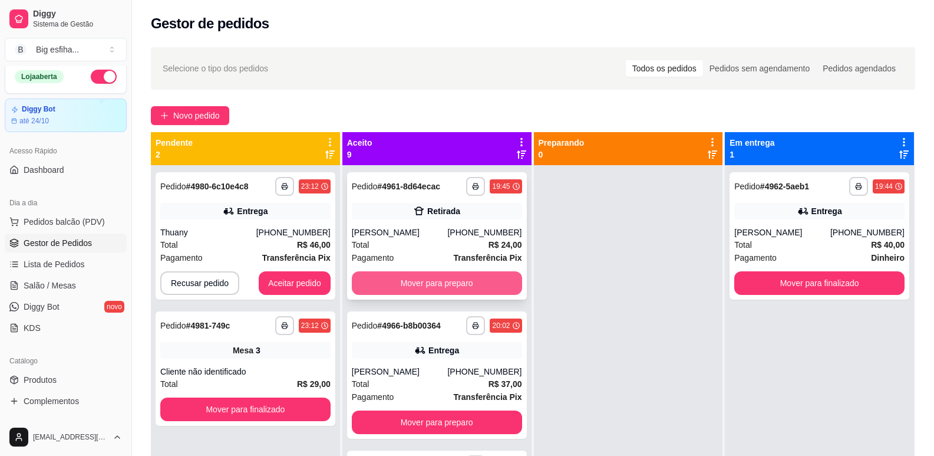
click at [456, 272] on button "Mover para preparo" at bounding box center [437, 283] width 170 height 24
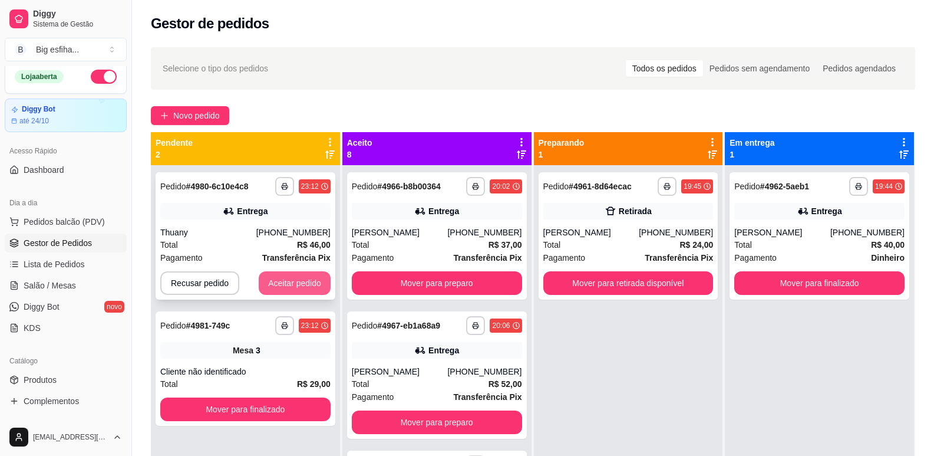
click at [295, 289] on button "Aceitar pedido" at bounding box center [295, 283] width 72 height 24
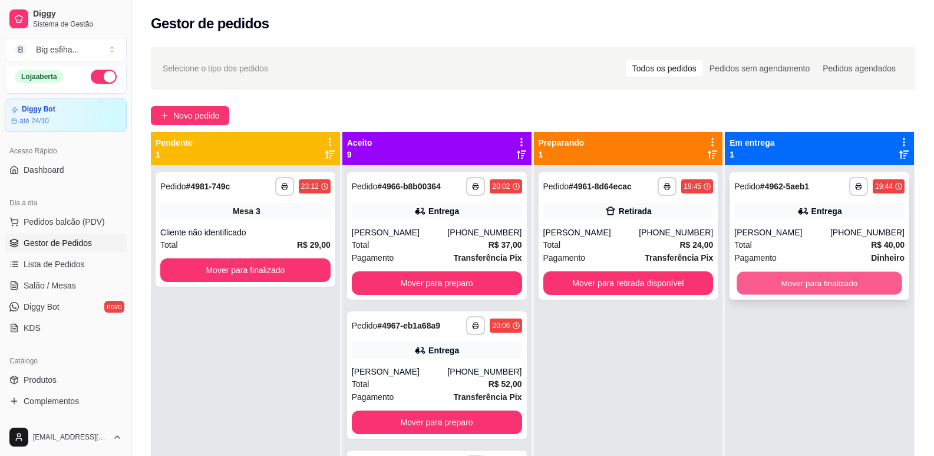
click at [774, 287] on button "Mover para finalizado" at bounding box center [819, 283] width 165 height 23
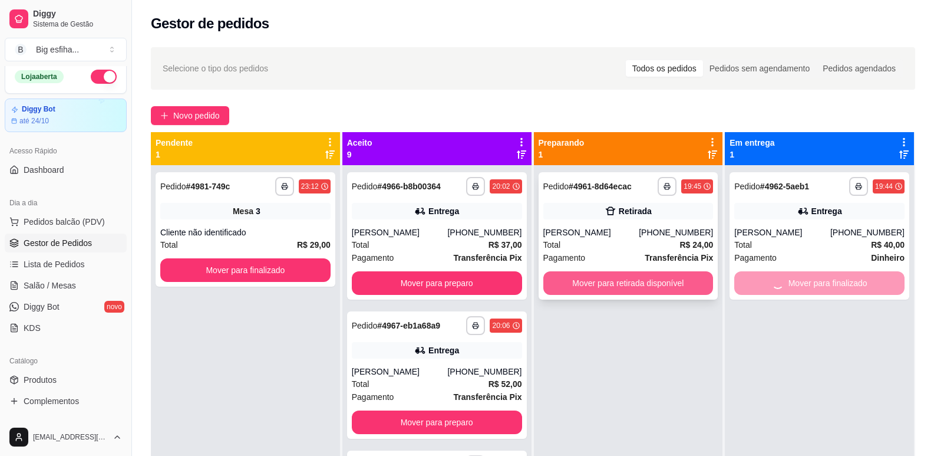
click at [628, 292] on button "Mover para retirada disponível" at bounding box center [628, 283] width 170 height 24
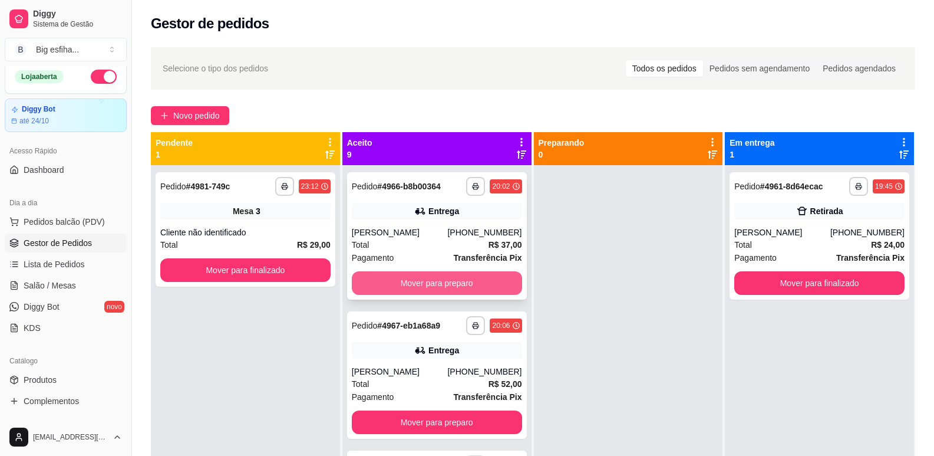
click at [472, 284] on button "Mover para preparo" at bounding box center [437, 283] width 170 height 24
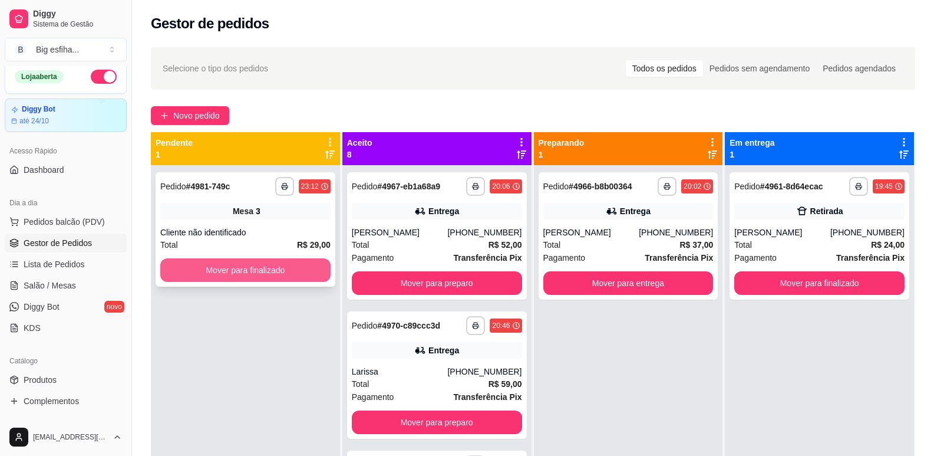
click at [288, 275] on button "Mover para finalizado" at bounding box center [245, 270] width 170 height 24
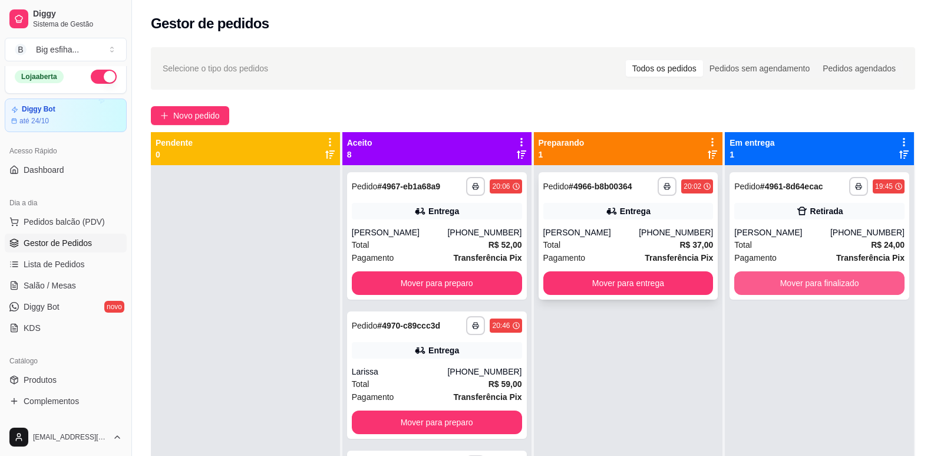
click at [762, 276] on button "Mover para finalizado" at bounding box center [819, 283] width 170 height 24
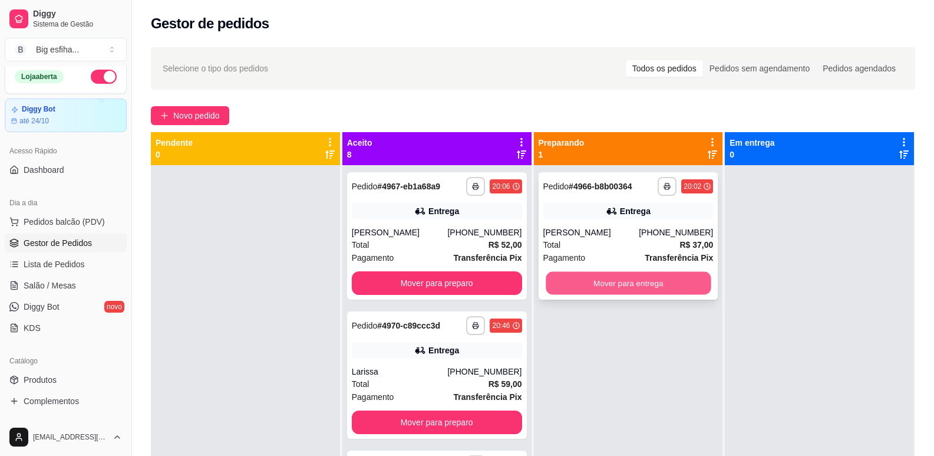
click at [595, 283] on button "Mover para entrega" at bounding box center [628, 283] width 165 height 23
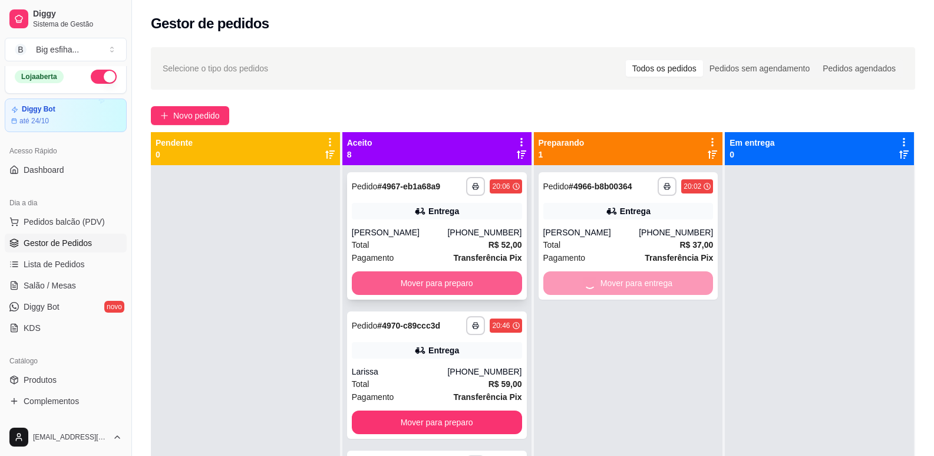
click at [460, 280] on button "Mover para preparo" at bounding box center [437, 283] width 170 height 24
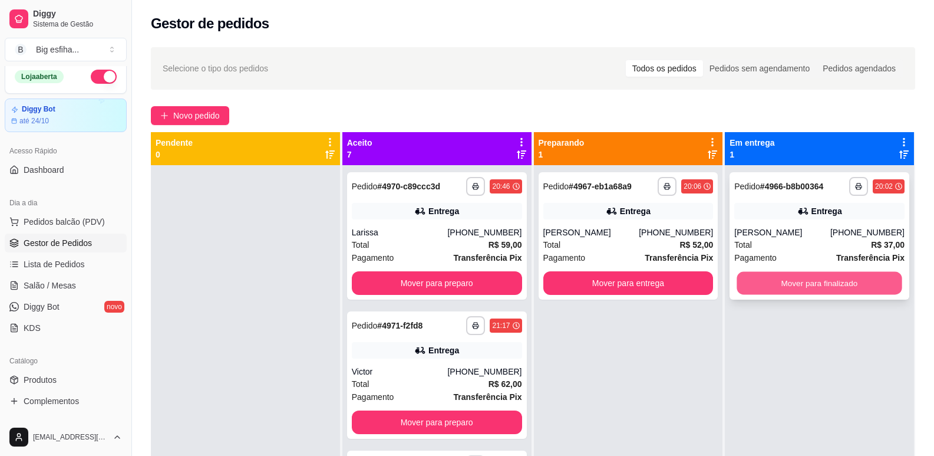
click at [749, 283] on button "Mover para finalizado" at bounding box center [819, 283] width 165 height 23
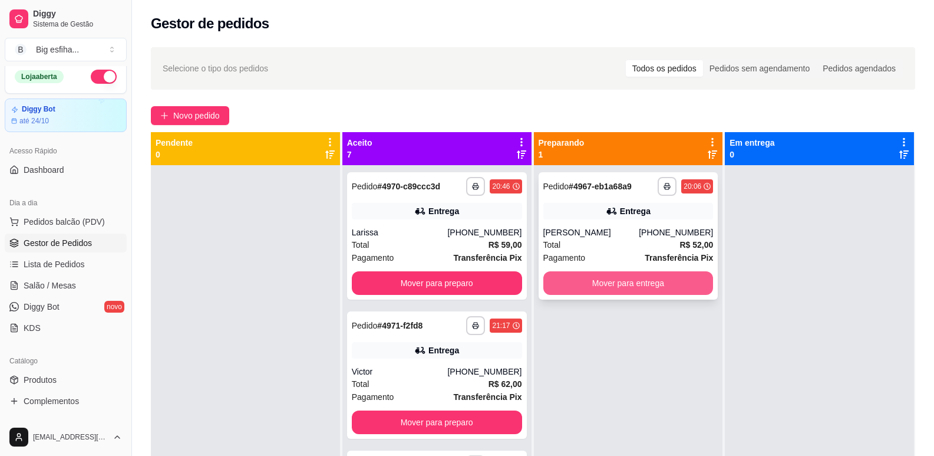
click at [643, 283] on button "Mover para entrega" at bounding box center [628, 283] width 170 height 24
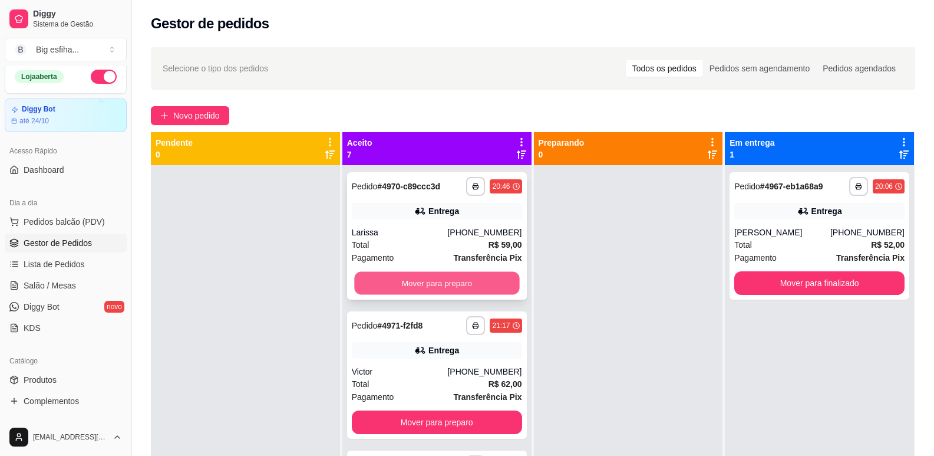
click at [486, 279] on button "Mover para preparo" at bounding box center [436, 283] width 165 height 23
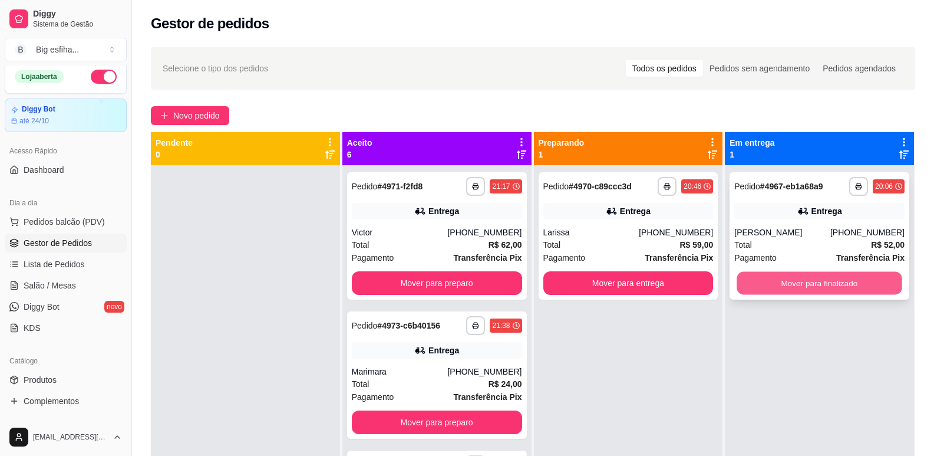
click at [809, 274] on button "Mover para finalizado" at bounding box center [819, 283] width 165 height 23
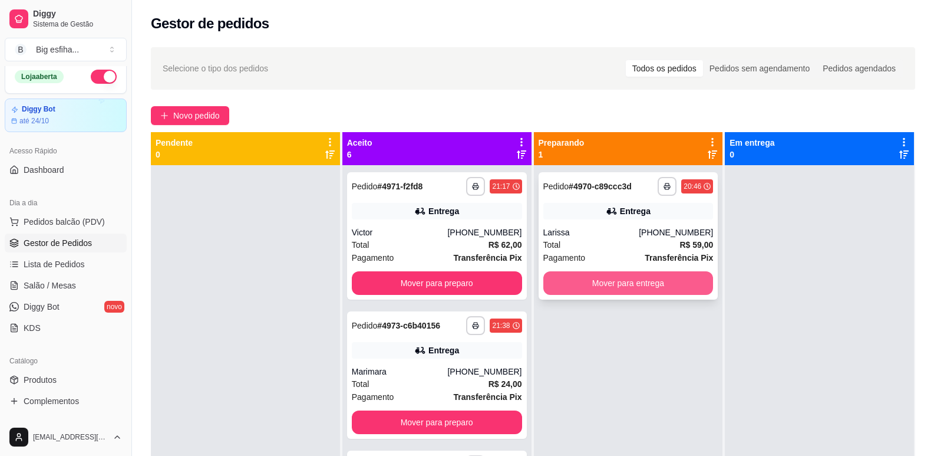
click at [617, 284] on button "Mover para entrega" at bounding box center [628, 283] width 170 height 24
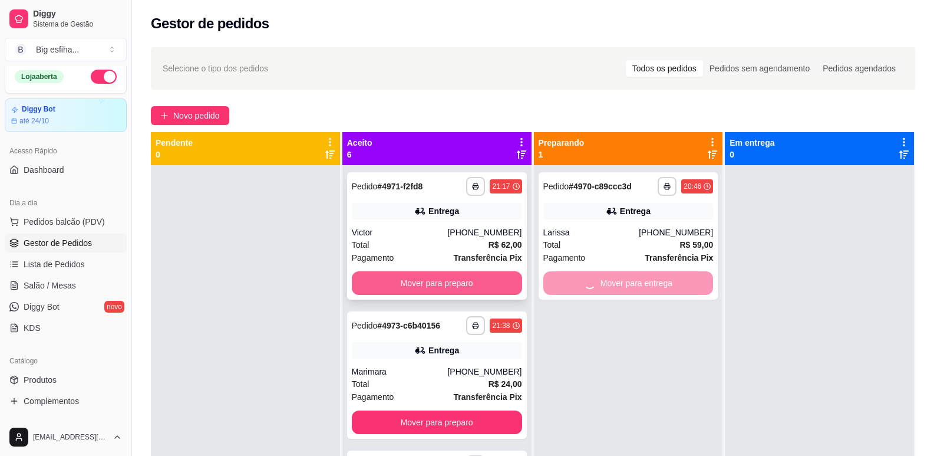
click at [467, 279] on button "Mover para preparo" at bounding box center [437, 283] width 170 height 24
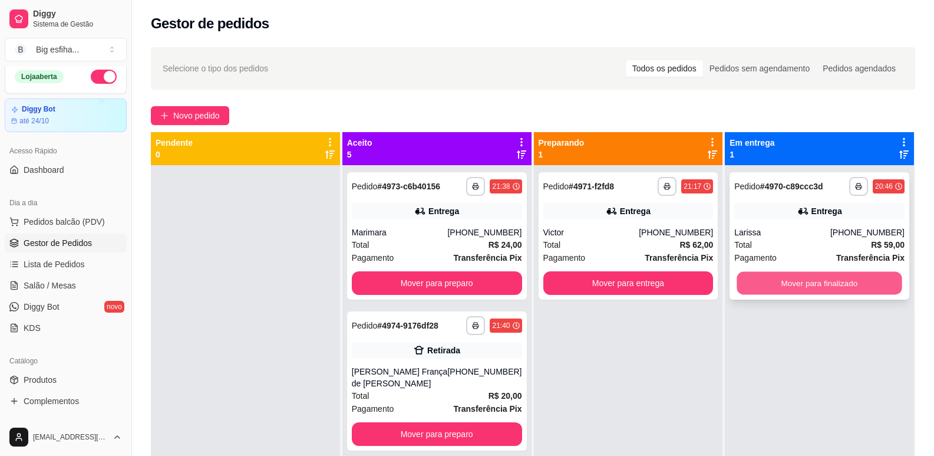
click at [784, 281] on button "Mover para finalizado" at bounding box center [819, 283] width 165 height 23
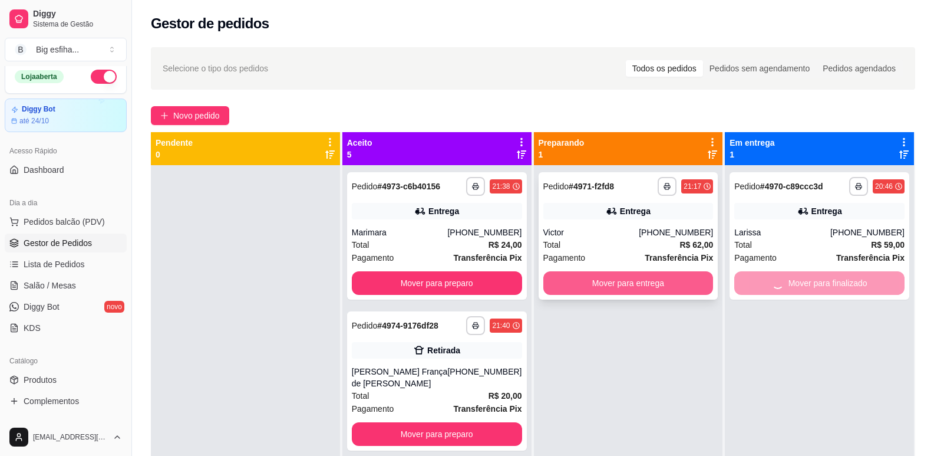
click at [618, 288] on button "Mover para entrega" at bounding box center [628, 283] width 170 height 24
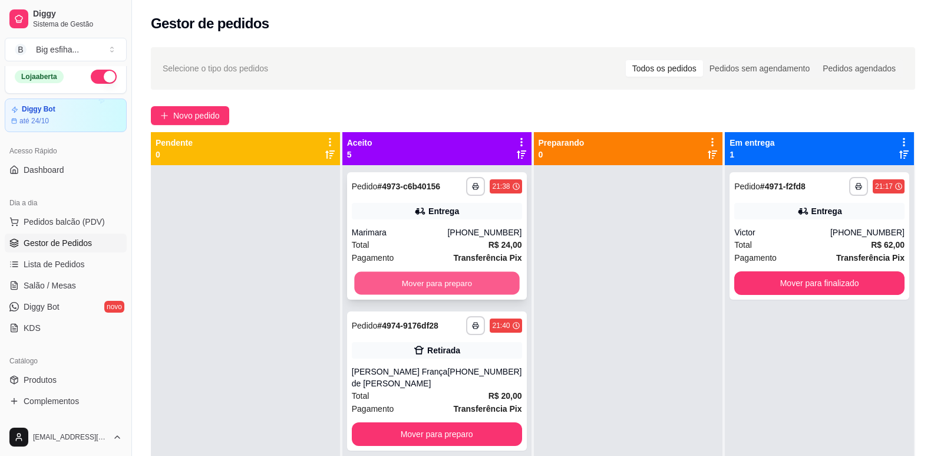
click at [459, 282] on button "Mover para preparo" at bounding box center [436, 283] width 165 height 23
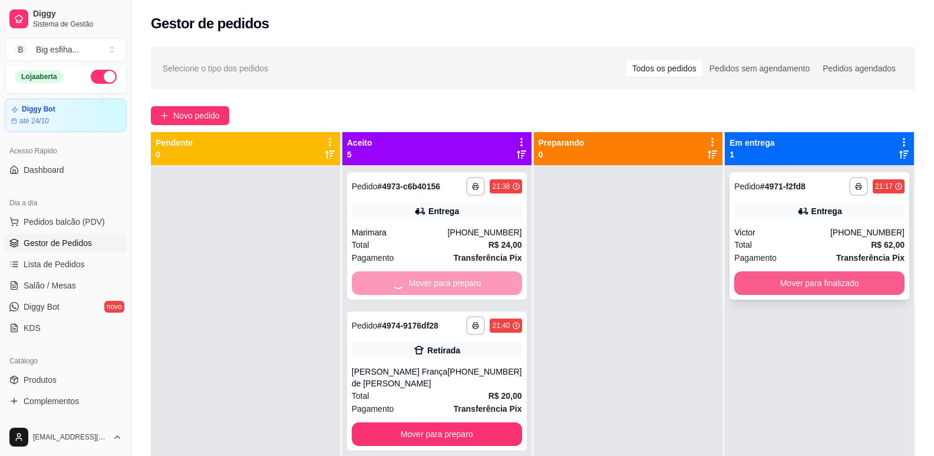
click at [779, 287] on button "Mover para finalizado" at bounding box center [819, 283] width 170 height 24
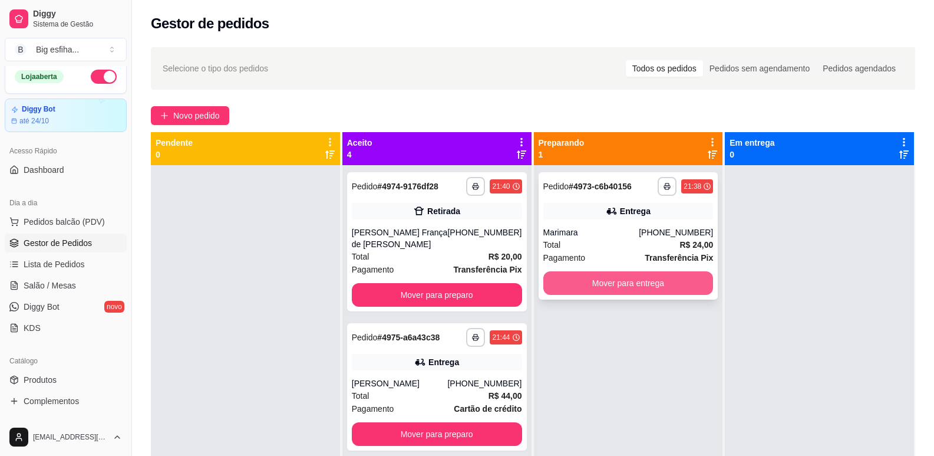
click at [633, 287] on button "Mover para entrega" at bounding box center [628, 283] width 170 height 24
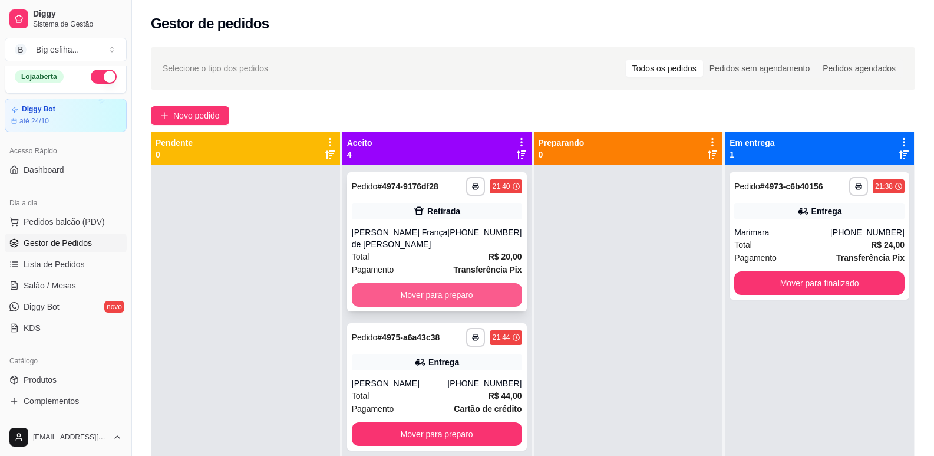
click at [482, 301] on button "Mover para preparo" at bounding box center [437, 295] width 170 height 24
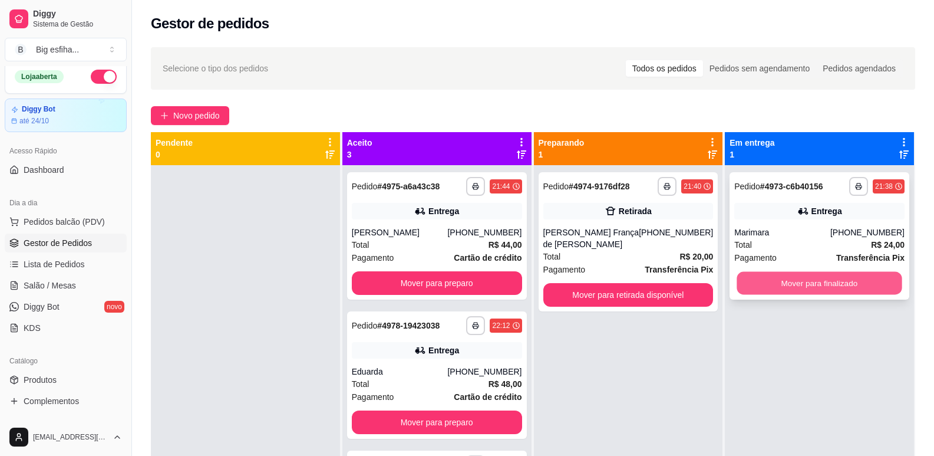
click at [739, 281] on button "Mover para finalizado" at bounding box center [819, 283] width 165 height 23
click at [665, 280] on div "**********" at bounding box center [629, 241] width 180 height 139
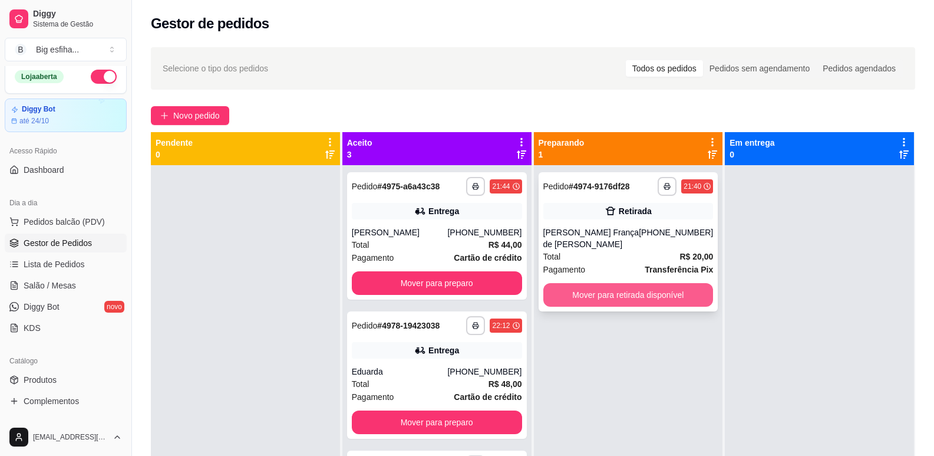
click at [678, 298] on button "Mover para retirada disponível" at bounding box center [628, 295] width 170 height 24
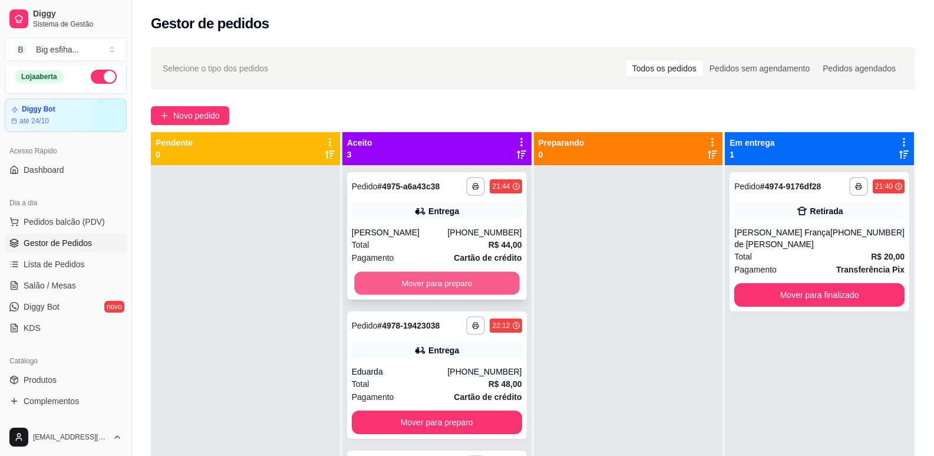
click at [431, 289] on button "Mover para preparo" at bounding box center [436, 283] width 165 height 23
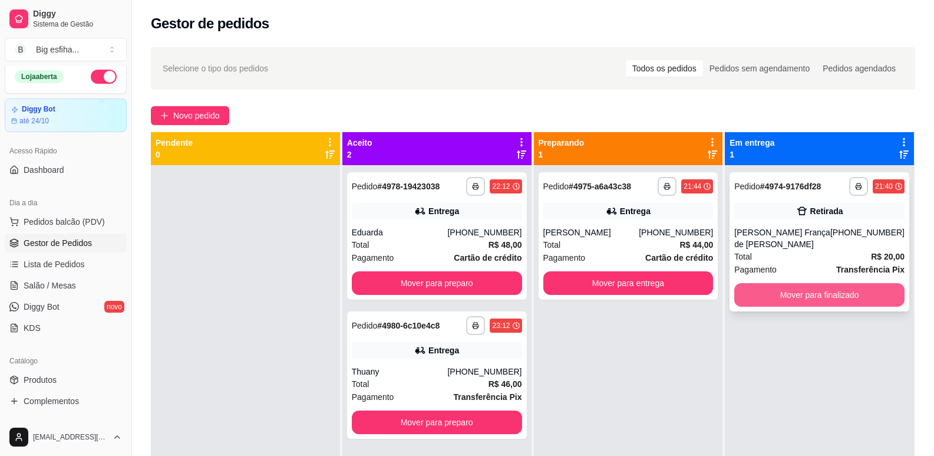
click at [779, 284] on button "Mover para finalizado" at bounding box center [819, 295] width 170 height 24
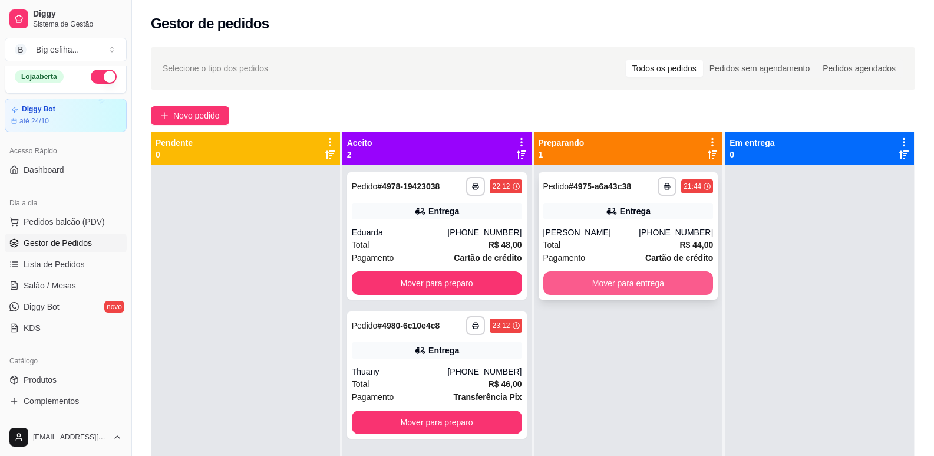
click at [627, 281] on button "Mover para entrega" at bounding box center [628, 283] width 170 height 24
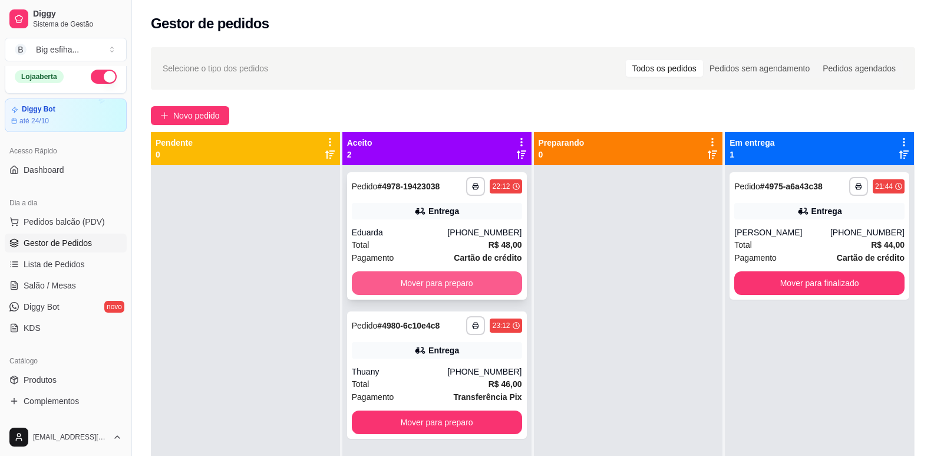
click at [447, 285] on button "Mover para preparo" at bounding box center [437, 283] width 170 height 24
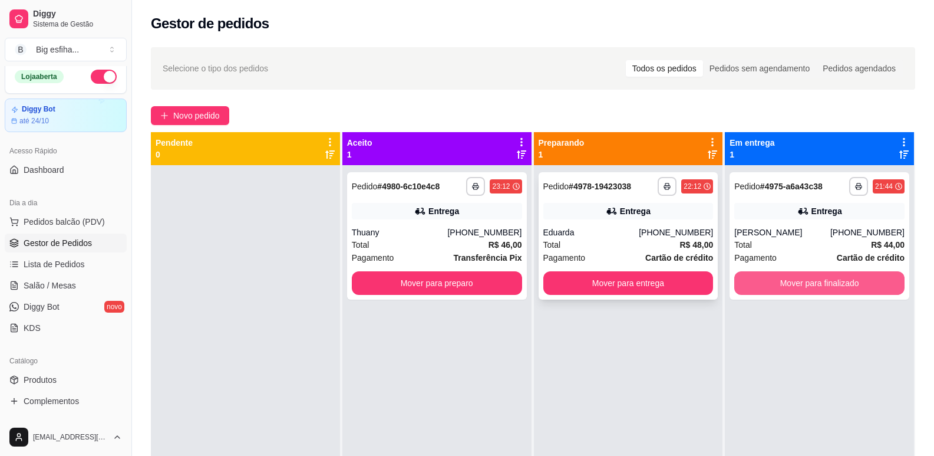
click at [780, 282] on button "Mover para finalizado" at bounding box center [819, 283] width 170 height 24
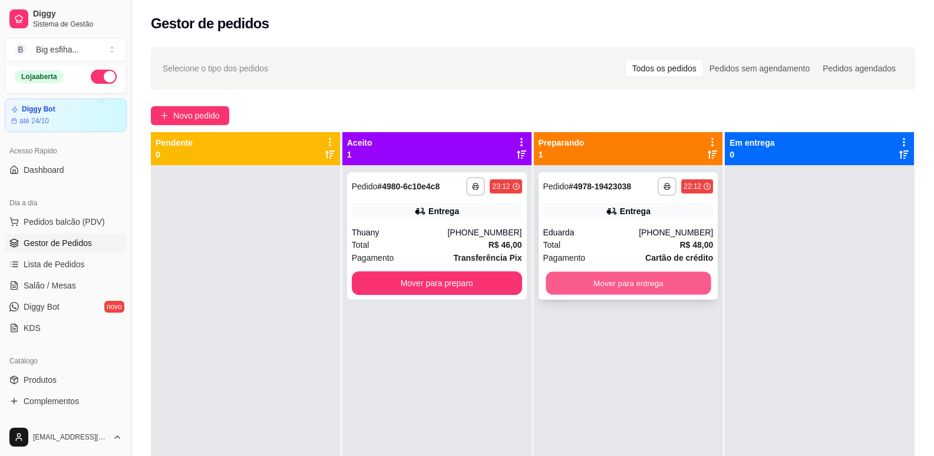
click at [625, 284] on button "Mover para entrega" at bounding box center [628, 283] width 165 height 23
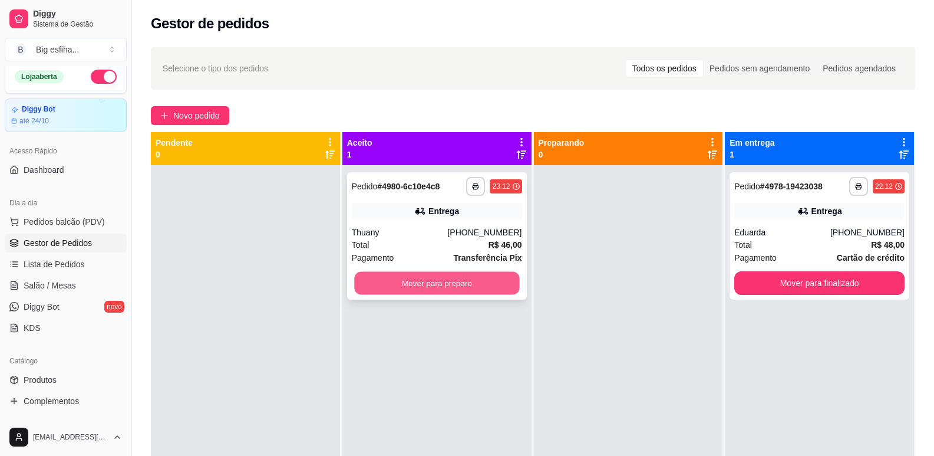
click at [463, 283] on button "Mover para preparo" at bounding box center [436, 283] width 165 height 23
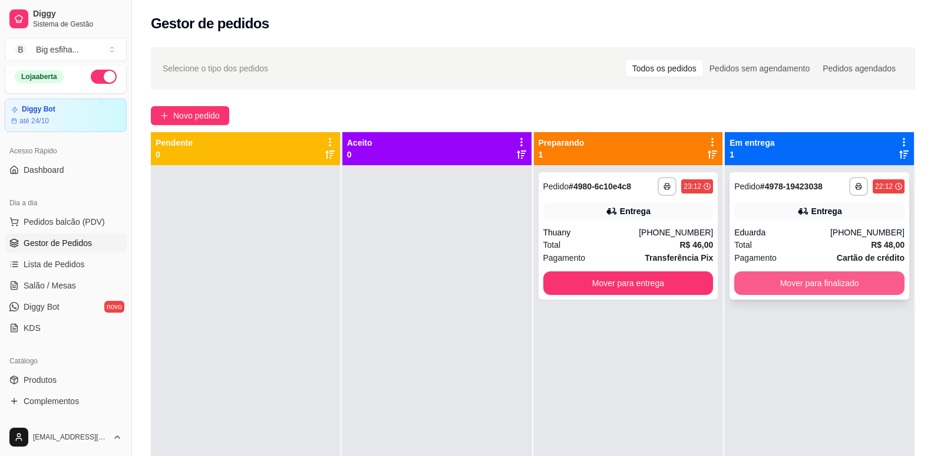
click at [787, 280] on button "Mover para finalizado" at bounding box center [819, 283] width 170 height 24
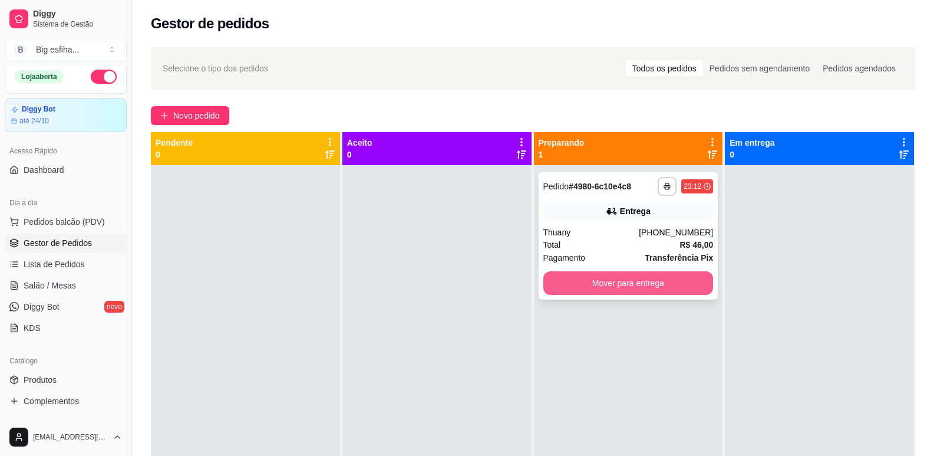
click at [666, 287] on button "Mover para entrega" at bounding box center [628, 283] width 170 height 24
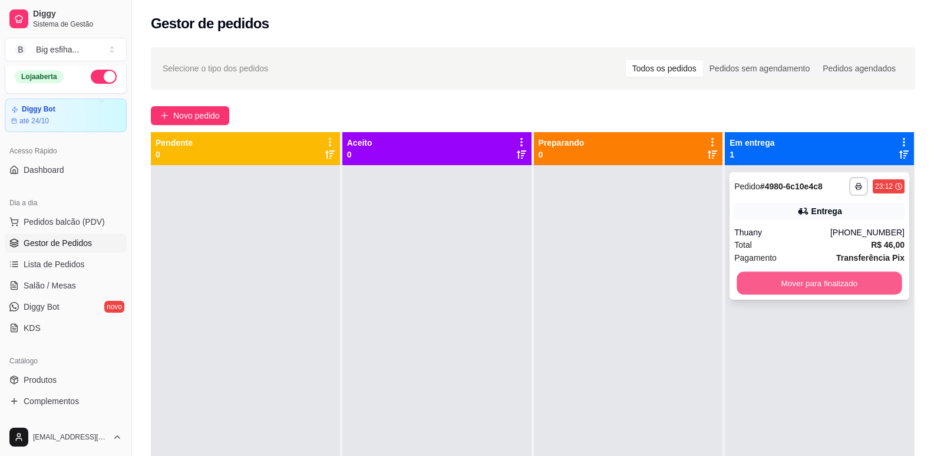
click at [797, 285] on button "Mover para finalizado" at bounding box center [819, 283] width 165 height 23
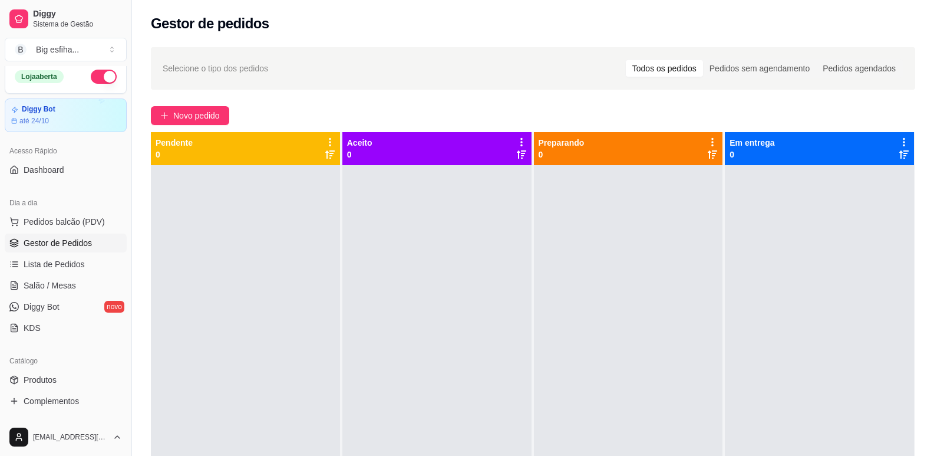
click at [48, 296] on ul "Pedidos balcão (PDV) Gestor de Pedidos Lista de Pedidos Salão / Mesas Diggy Bot…" at bounding box center [66, 274] width 122 height 125
click at [56, 286] on span "Salão / Mesas" at bounding box center [50, 285] width 52 height 12
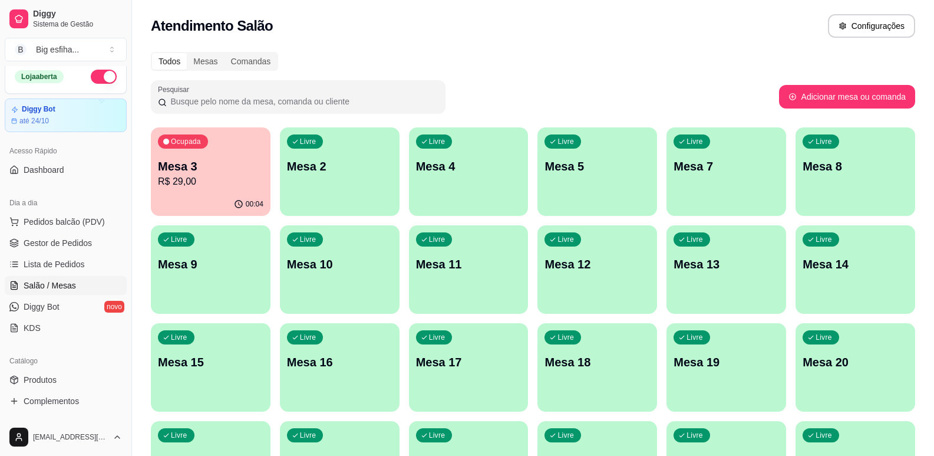
click at [367, 163] on p "Mesa 2" at bounding box center [340, 166] width 106 height 17
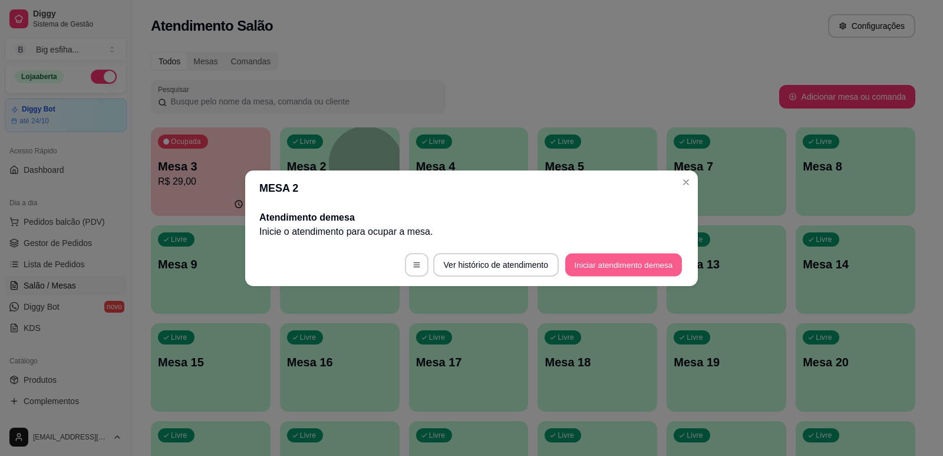
click at [639, 262] on button "Iniciar atendimento de mesa" at bounding box center [623, 264] width 117 height 23
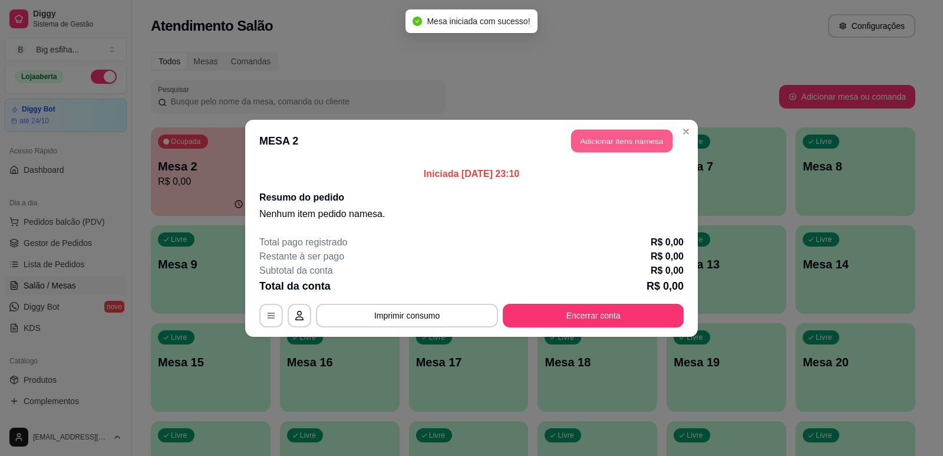
click at [638, 148] on button "Adicionar itens na mesa" at bounding box center [621, 140] width 101 height 23
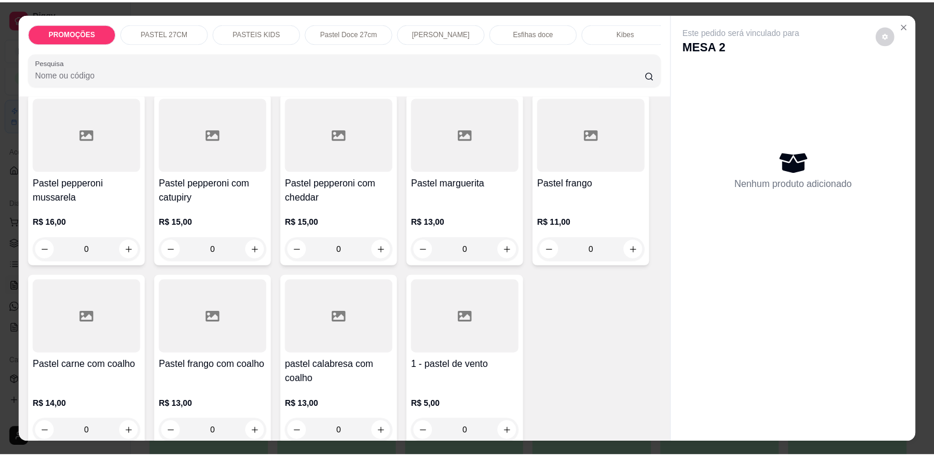
scroll to position [2122, 0]
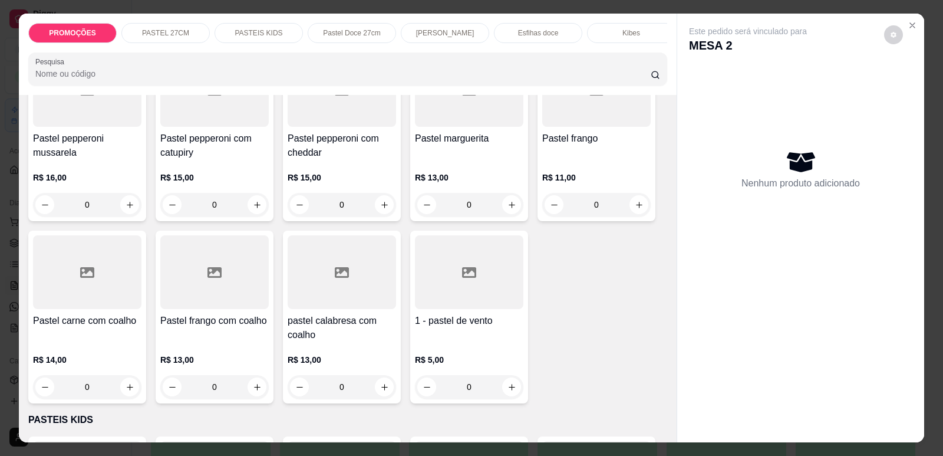
click at [457, 342] on div "R$ 5,00 0" at bounding box center [469, 370] width 108 height 57
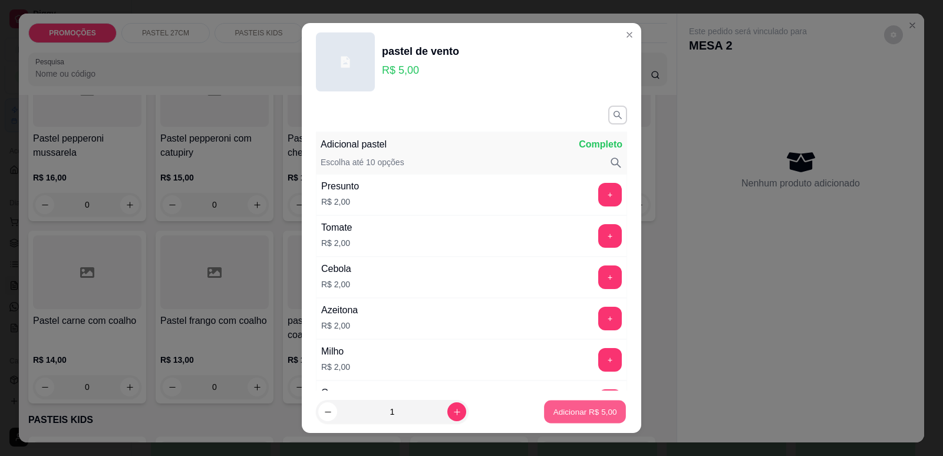
click at [601, 417] on p "Adicionar R$ 5,00" at bounding box center [585, 411] width 64 height 11
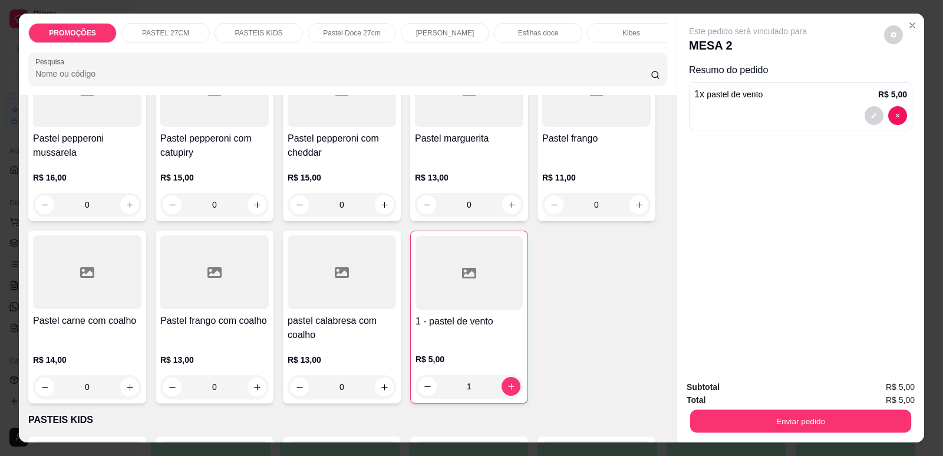
type input "1"
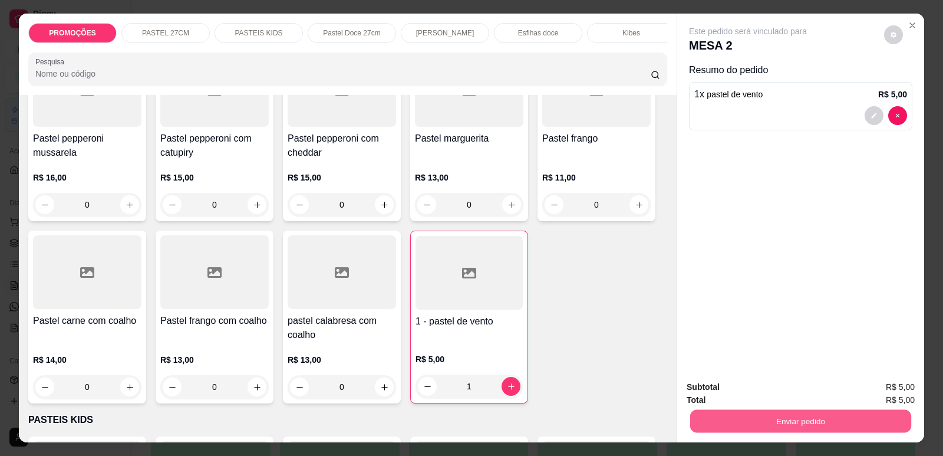
click at [795, 421] on button "Enviar pedido" at bounding box center [800, 420] width 221 height 23
click at [907, 396] on button "Enviar pedido" at bounding box center [884, 392] width 67 height 22
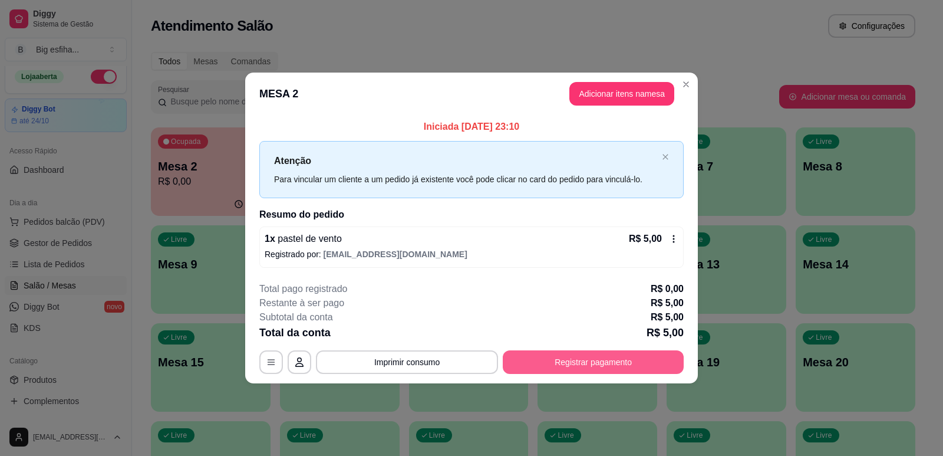
click at [626, 357] on button "Registrar pagamento" at bounding box center [593, 362] width 181 height 24
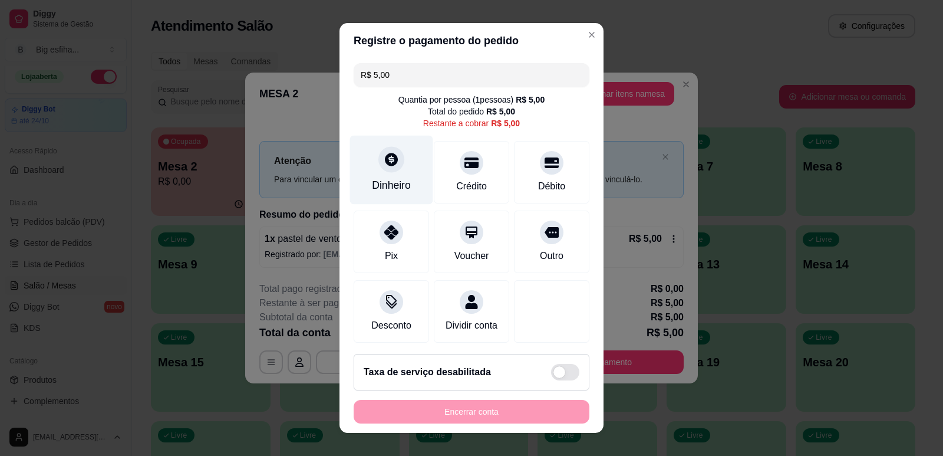
click at [370, 178] on div "Dinheiro" at bounding box center [391, 169] width 83 height 69
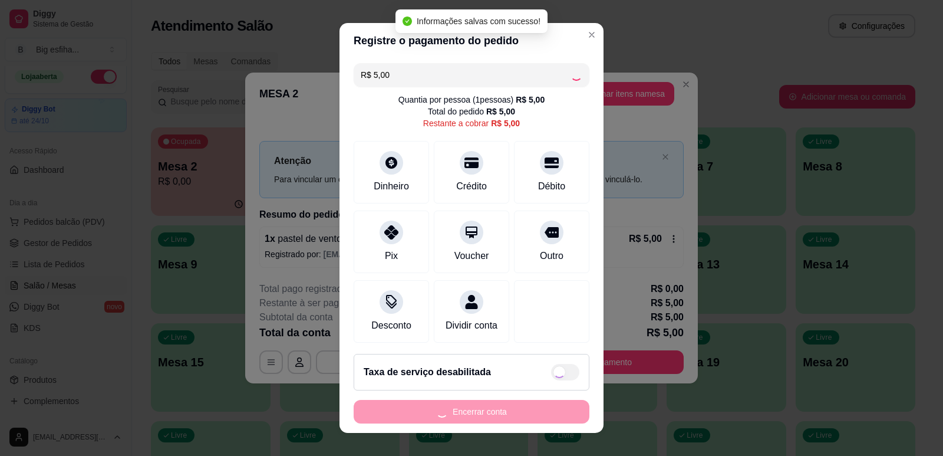
click at [456, 410] on div "Encerrar conta" at bounding box center [472, 412] width 236 height 24
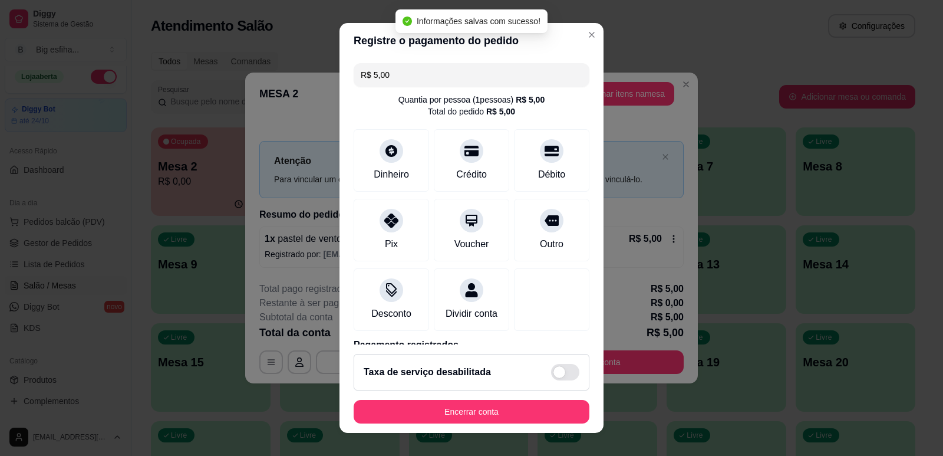
type input "R$ 0,00"
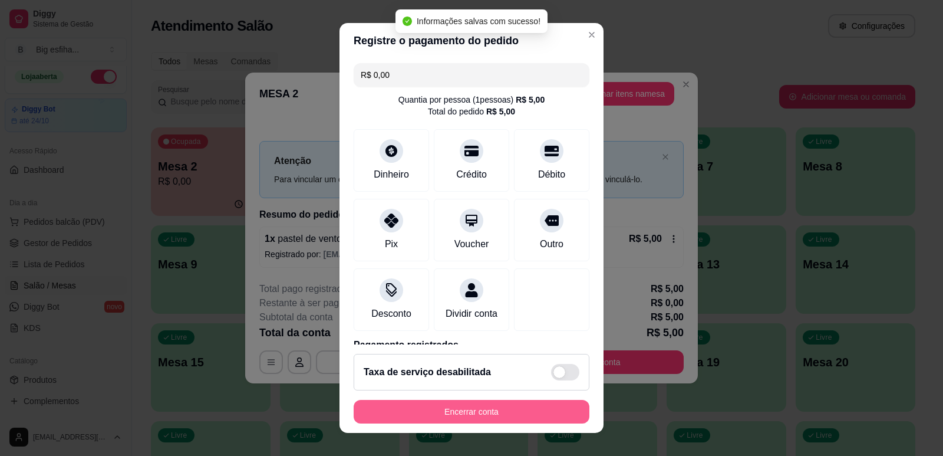
click at [454, 410] on button "Encerrar conta" at bounding box center [472, 412] width 236 height 24
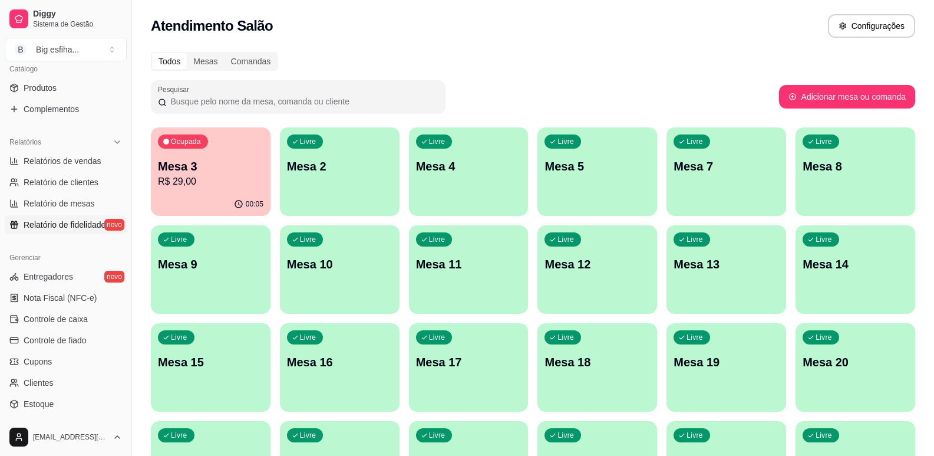
scroll to position [301, 0]
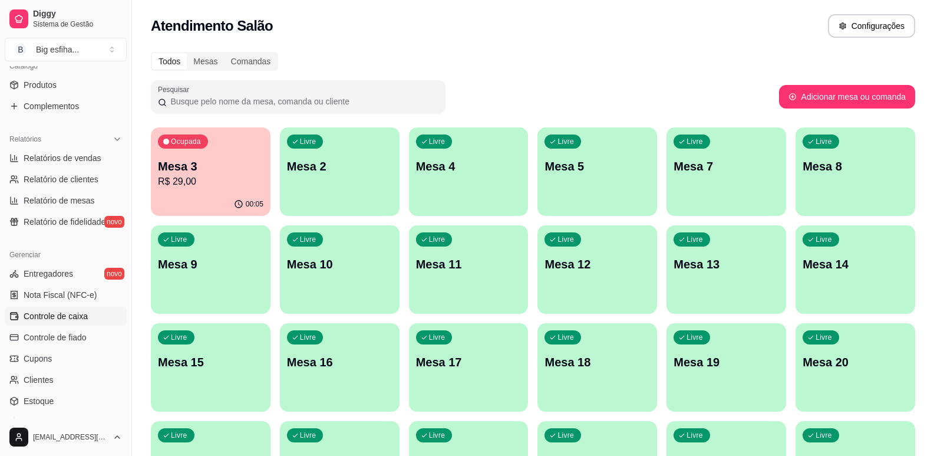
click at [86, 309] on link "Controle de caixa" at bounding box center [66, 316] width 122 height 19
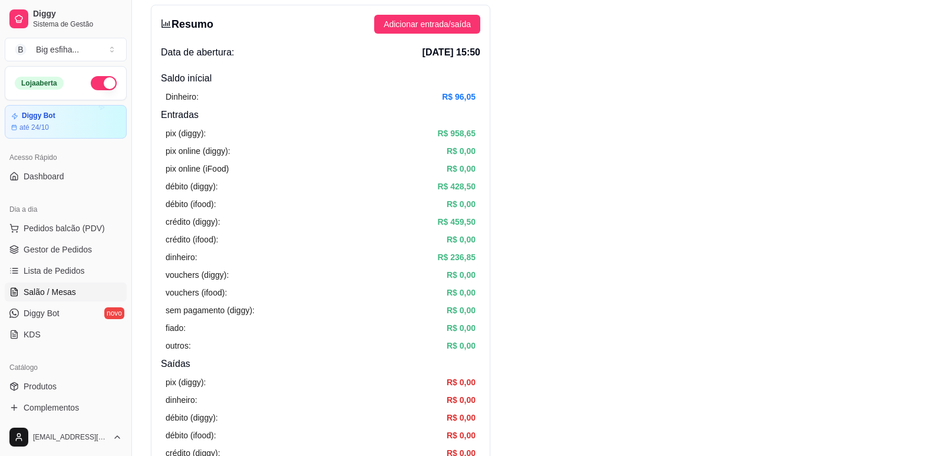
click at [49, 294] on span "Salão / Mesas" at bounding box center [50, 292] width 52 height 12
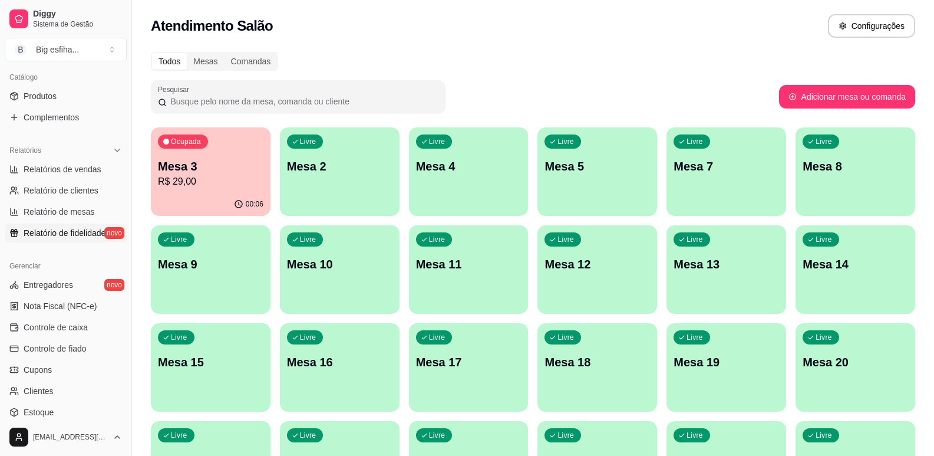
scroll to position [295, 0]
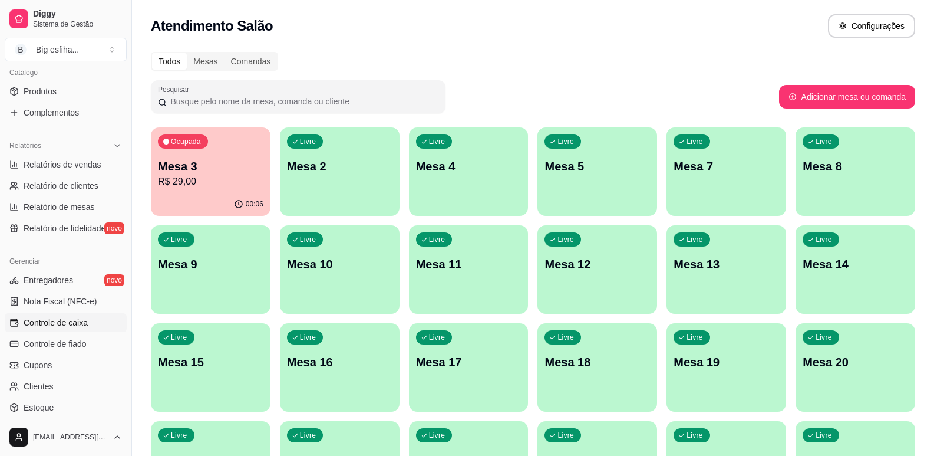
click at [86, 314] on link "Controle de caixa" at bounding box center [66, 322] width 122 height 19
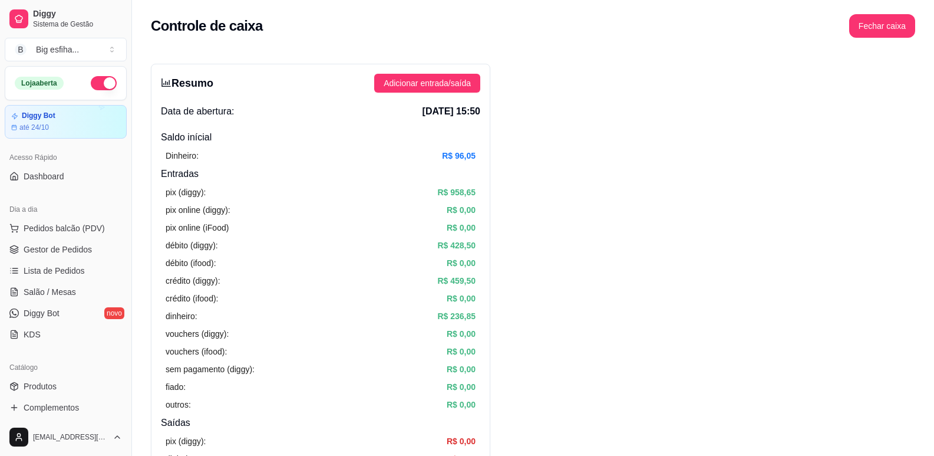
click at [186, 137] on h4 "Saldo inícial" at bounding box center [320, 137] width 319 height 14
click at [61, 289] on span "Salão / Mesas" at bounding box center [50, 292] width 52 height 12
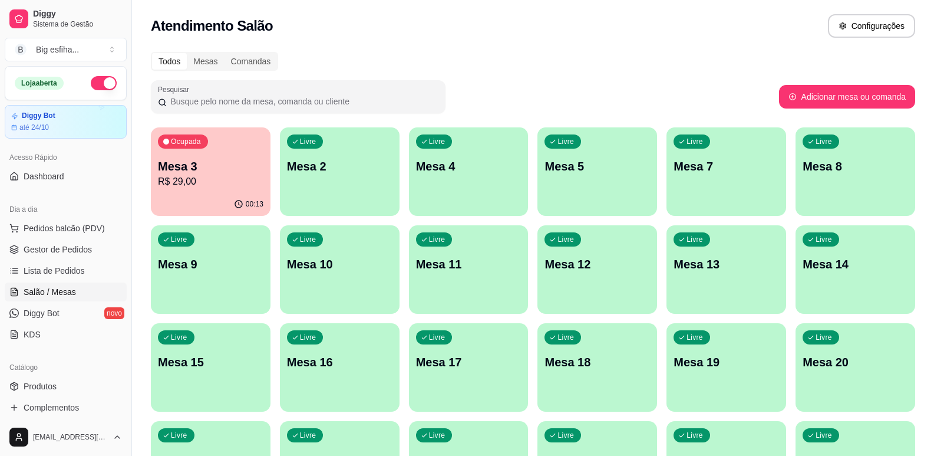
click at [257, 180] on p "R$ 29,00" at bounding box center [211, 181] width 106 height 14
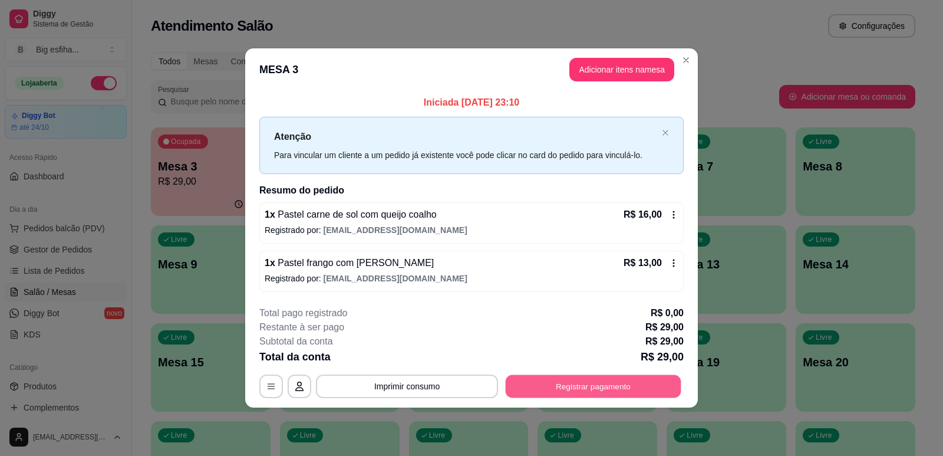
click at [599, 391] on button "Registrar pagamento" at bounding box center [594, 386] width 176 height 23
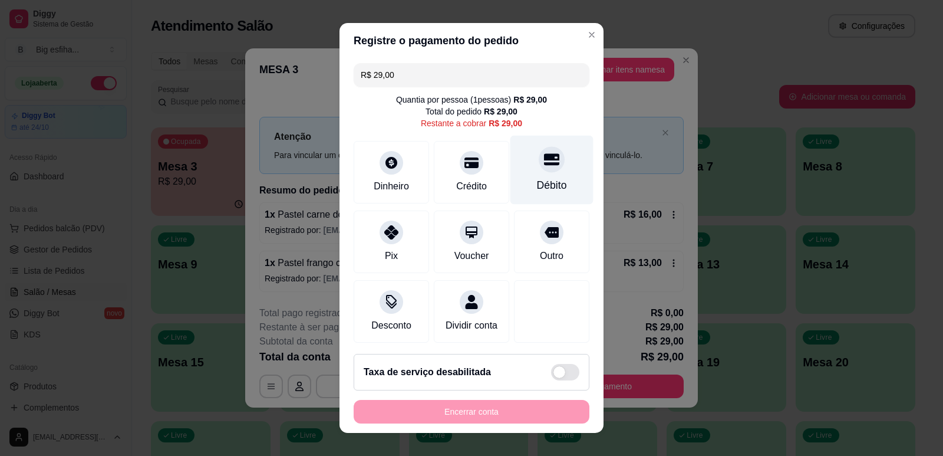
click at [539, 153] on div at bounding box center [552, 159] width 26 height 26
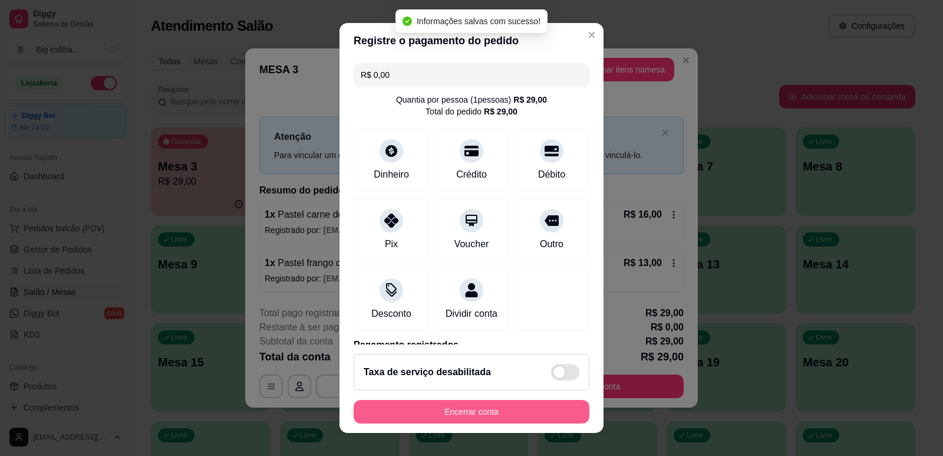
type input "R$ 0,00"
click at [456, 409] on button "Encerrar conta" at bounding box center [471, 411] width 229 height 23
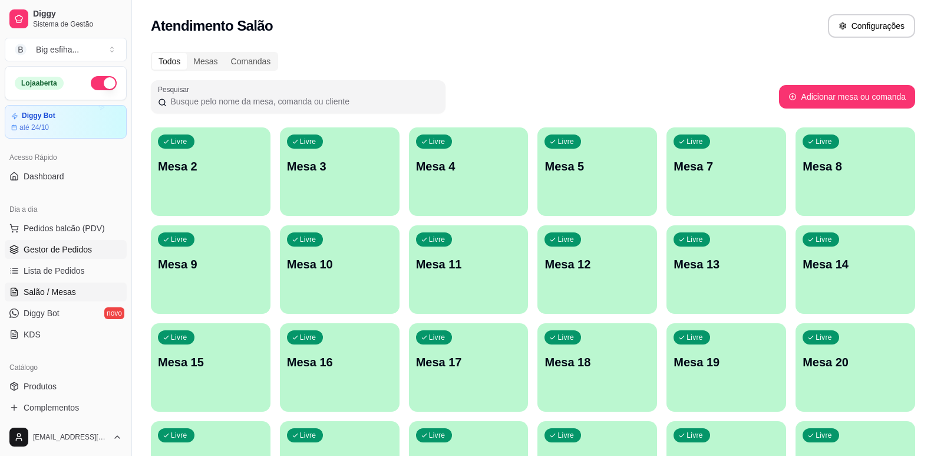
click at [41, 256] on link "Gestor de Pedidos" at bounding box center [66, 249] width 122 height 19
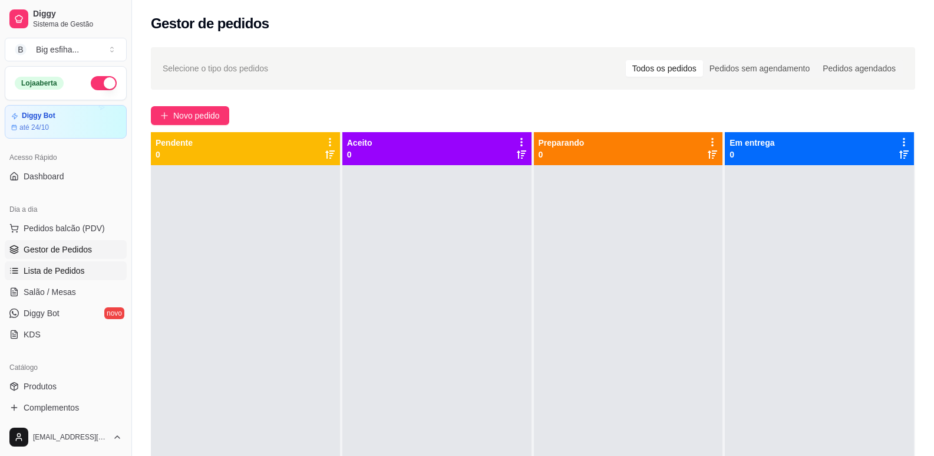
click at [64, 273] on span "Lista de Pedidos" at bounding box center [54, 271] width 61 height 12
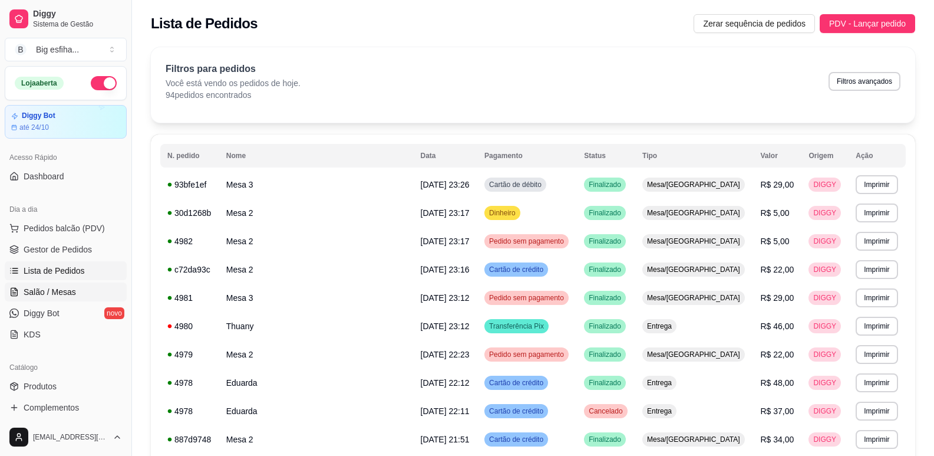
click at [67, 293] on span "Salão / Mesas" at bounding box center [50, 292] width 52 height 12
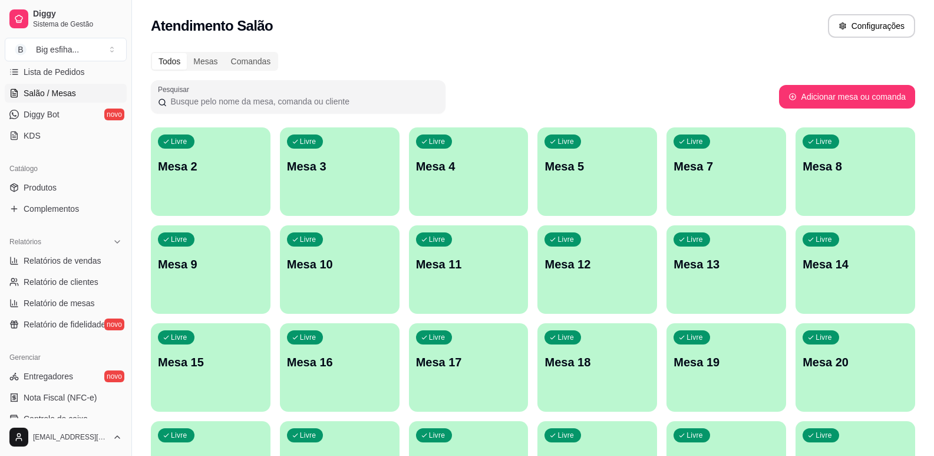
scroll to position [354, 0]
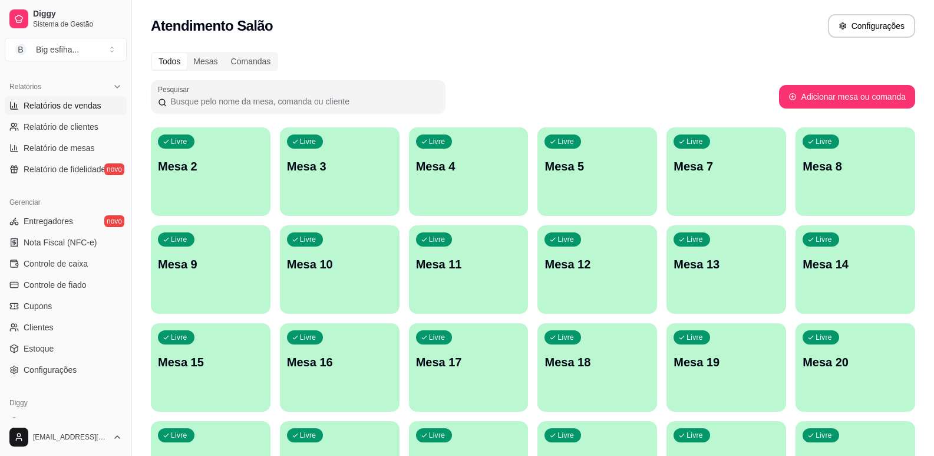
click at [106, 96] on div "Relatórios Relatórios de vendas Relatório de clientes Relatório de mesas Relató…" at bounding box center [66, 127] width 122 height 101
click at [93, 108] on span "Relatórios de vendas" at bounding box center [63, 106] width 78 height 12
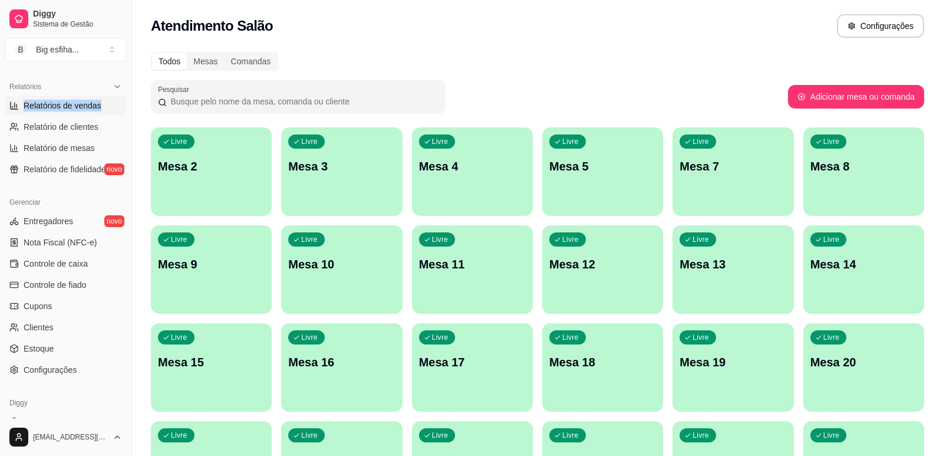
select select "ALL"
select select "0"
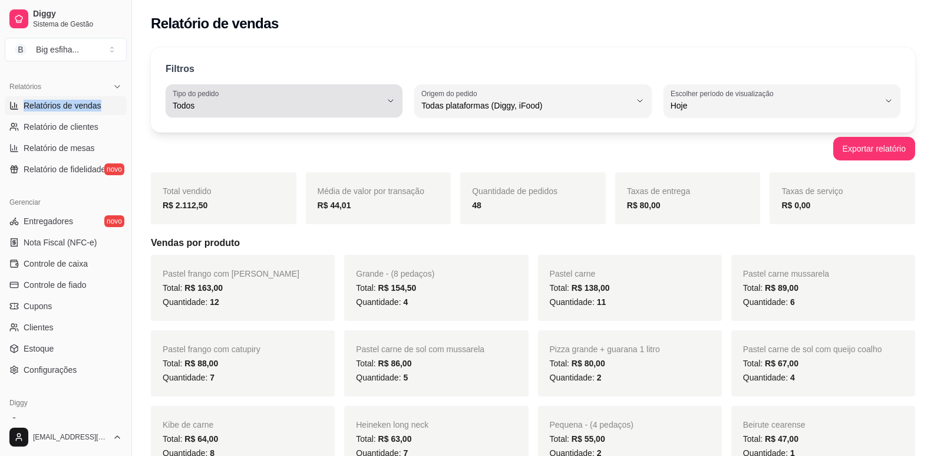
click at [259, 109] on span "Todos" at bounding box center [277, 106] width 209 height 12
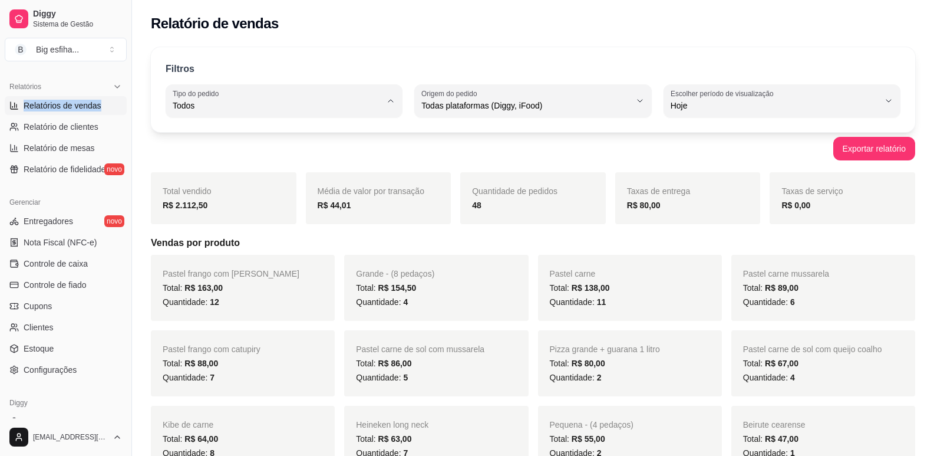
click at [288, 157] on span "Entrega" at bounding box center [278, 152] width 198 height 11
type input "DELIVERY"
select select "DELIVERY"
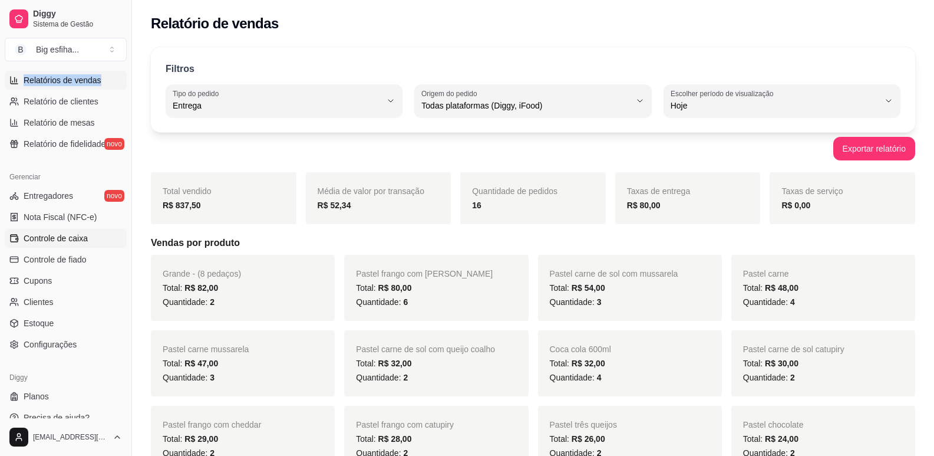
scroll to position [393, 0]
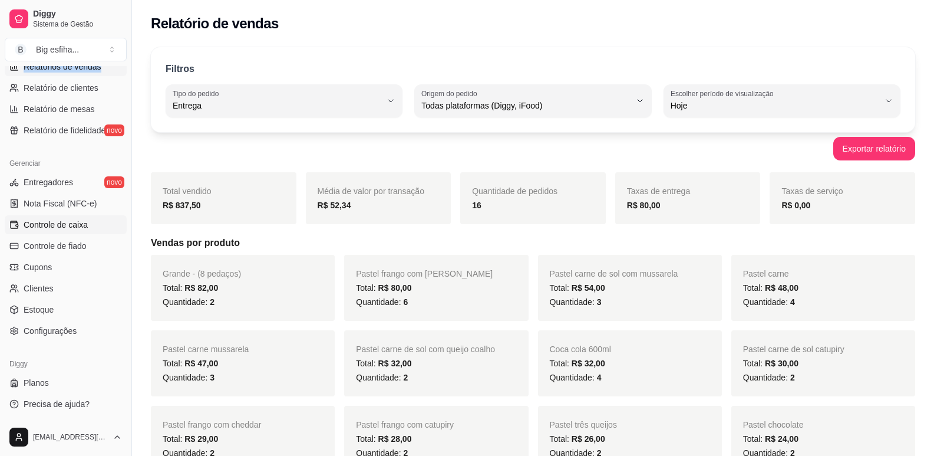
click at [54, 231] on link "Controle de caixa" at bounding box center [66, 224] width 122 height 19
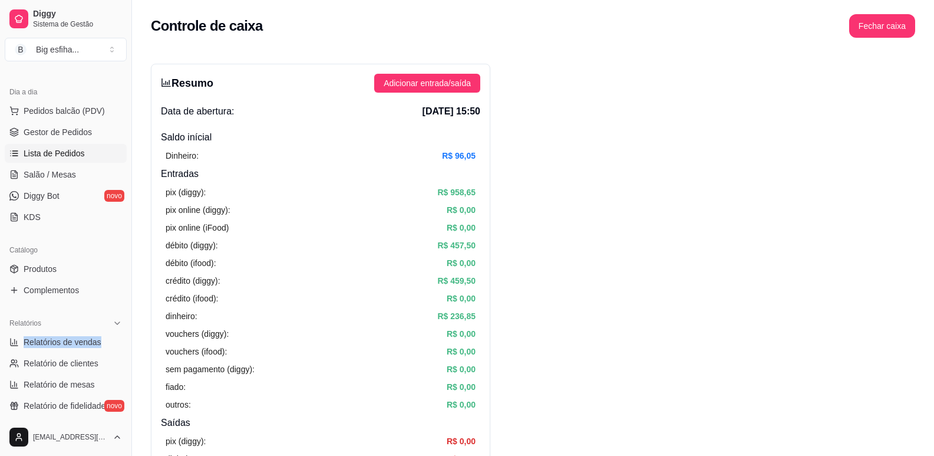
scroll to position [98, 0]
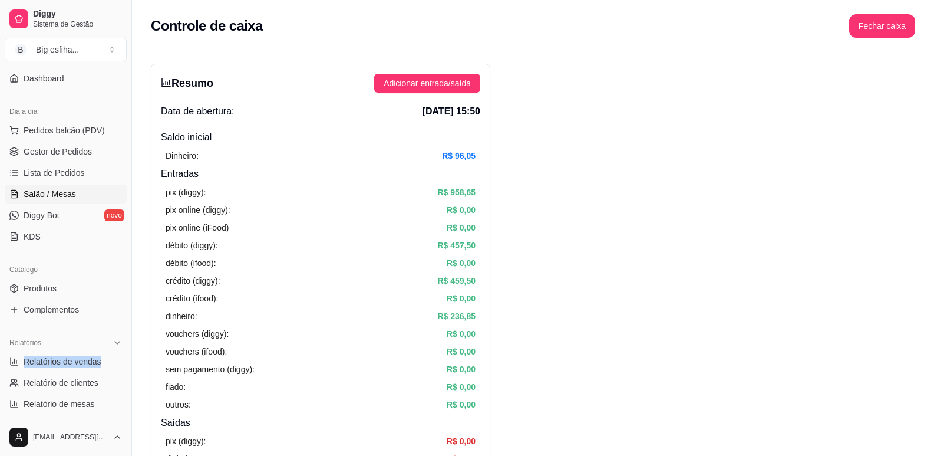
click at [64, 196] on span "Salão / Mesas" at bounding box center [50, 194] width 52 height 12
